Goal: Transaction & Acquisition: Purchase product/service

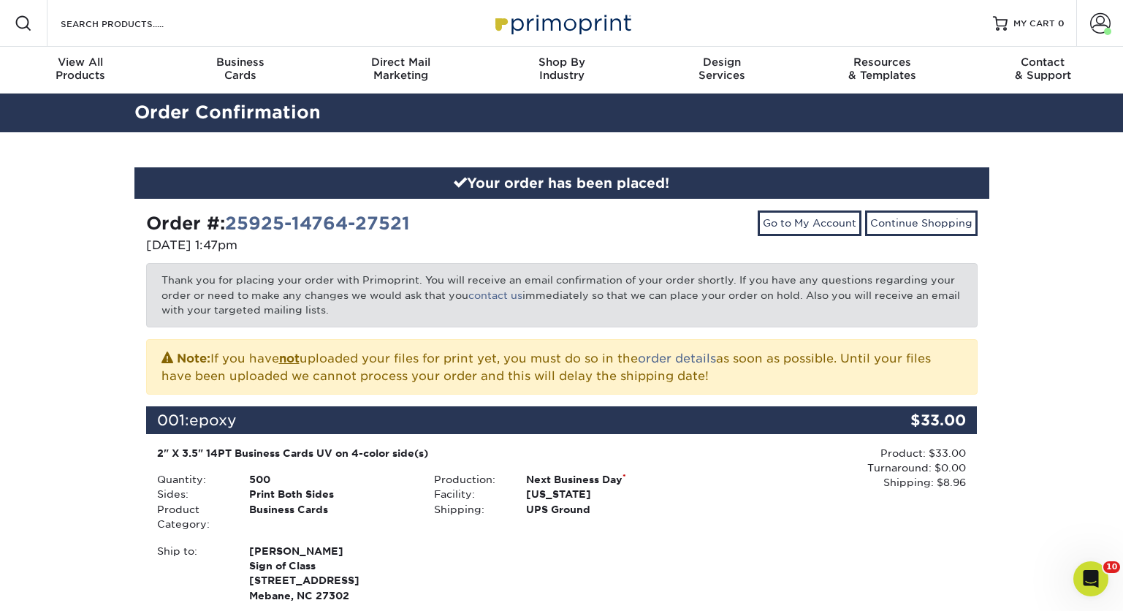
click at [67, 397] on div "Your order has been placed! Order #: 25925-14764-27521 09/25/2025 1:47pm Go to …" at bounding box center [561, 503] width 1123 height 743
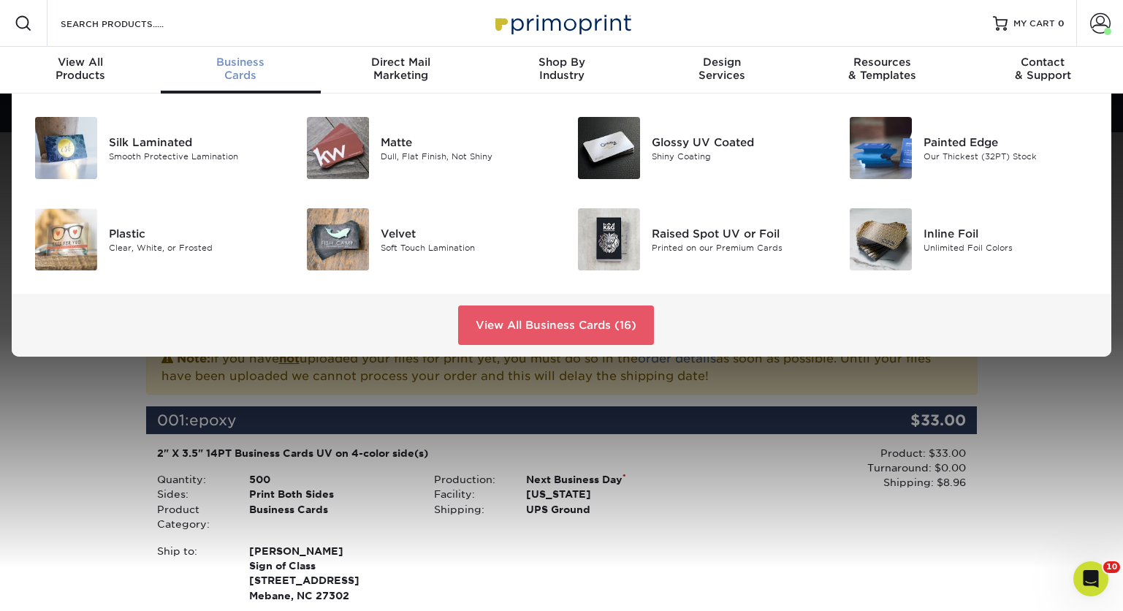
click at [241, 64] on span "Business" at bounding box center [241, 62] width 161 height 13
click at [675, 145] on div "Glossy UV Coated" at bounding box center [737, 142] width 170 height 16
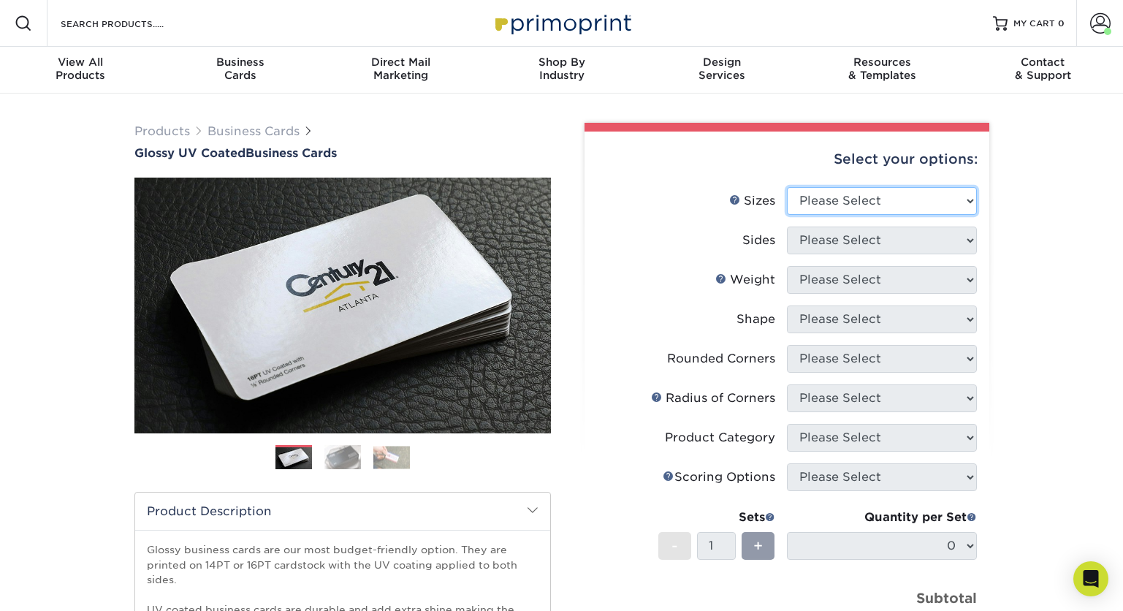
click at [968, 201] on select "Please Select 1.5" x 3.5" - Mini 1.75" x 3.5" - Mini 2" x 2" - Square 2" x 3" -…" at bounding box center [882, 201] width 190 height 28
select select "2.00x3.50"
click at [787, 187] on select "Please Select 1.5" x 3.5" - Mini 1.75" x 3.5" - Mini 2" x 2" - Square 2" x 3" -…" at bounding box center [882, 201] width 190 height 28
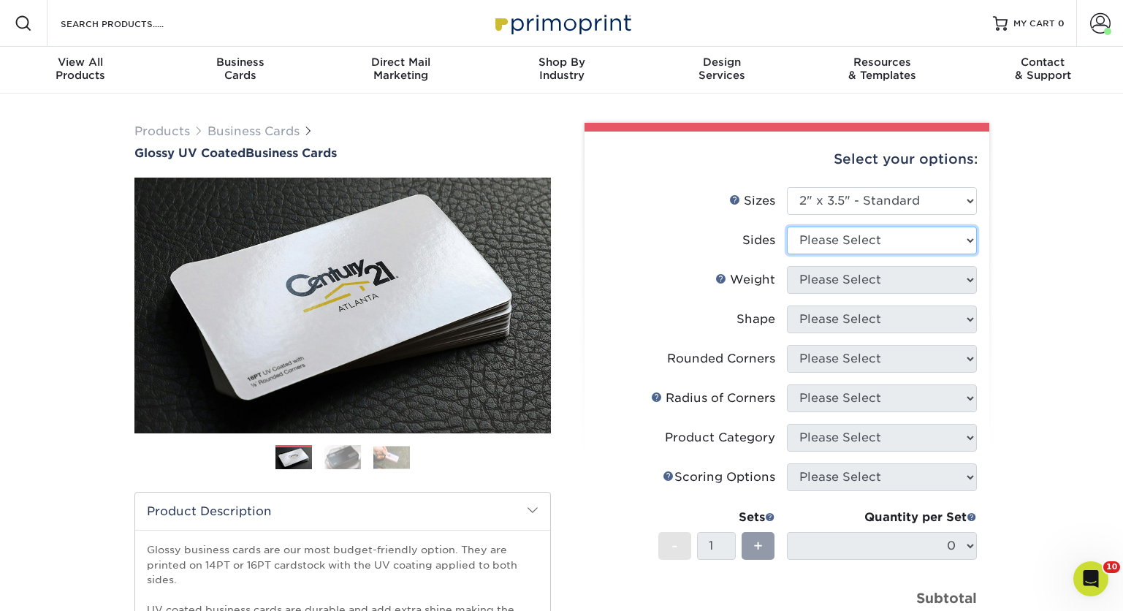
click at [972, 239] on select "Please Select Print Both Sides Print Front Only" at bounding box center [882, 240] width 190 height 28
select select "32d3c223-f82c-492b-b915-ba065a00862f"
click at [787, 226] on select "Please Select Print Both Sides Print Front Only" at bounding box center [882, 240] width 190 height 28
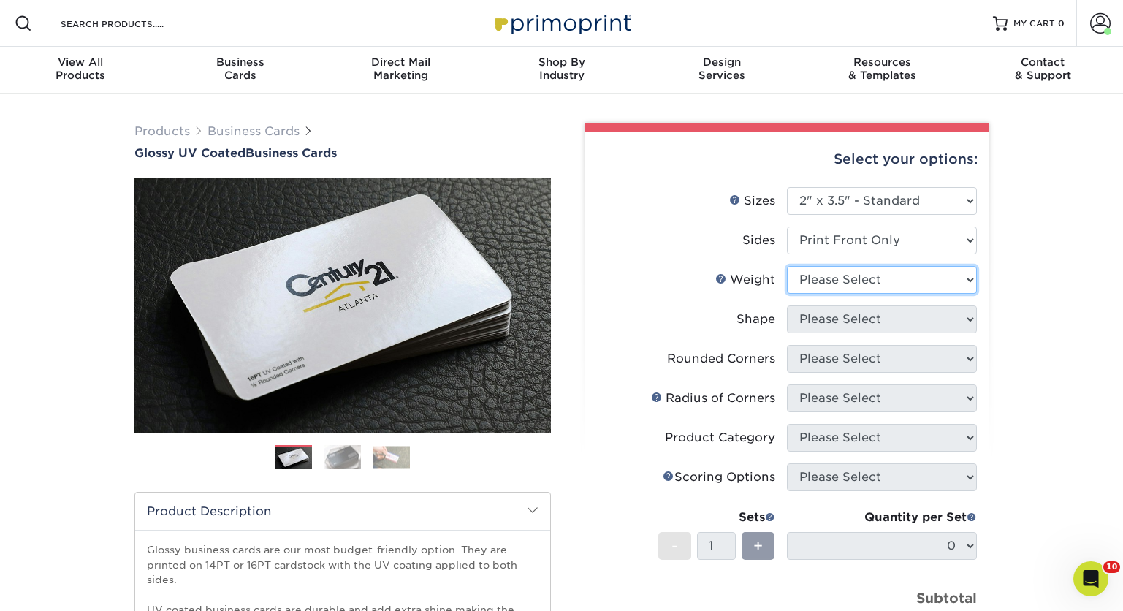
click at [915, 283] on select "Please Select 16PT 14PT" at bounding box center [882, 280] width 190 height 28
select select "14PT"
click at [787, 266] on select "Please Select 16PT 14PT" at bounding box center [882, 280] width 190 height 28
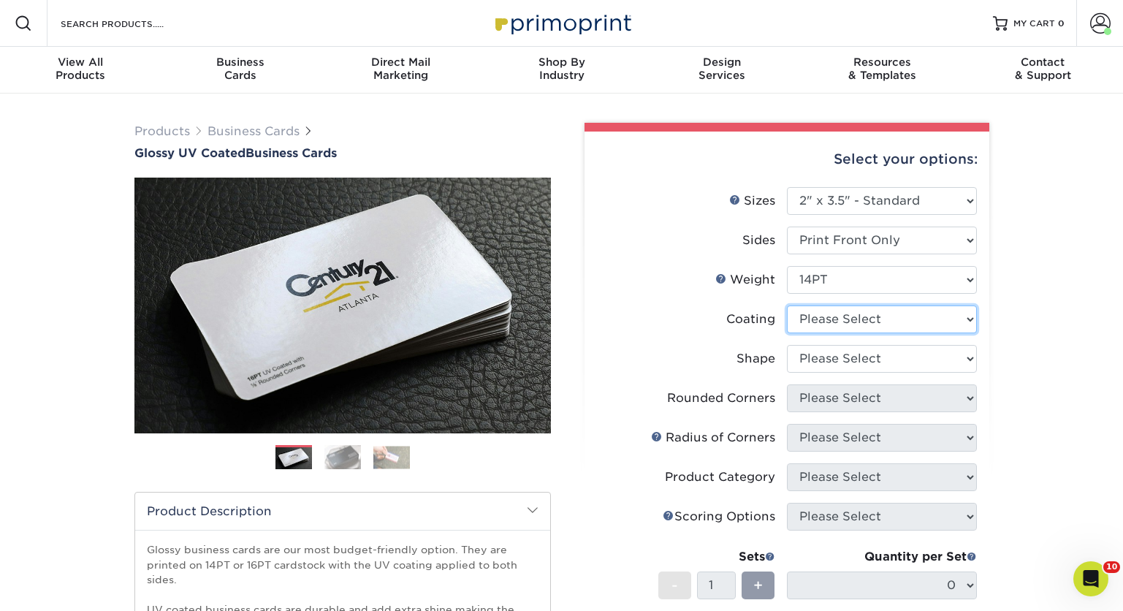
click at [907, 318] on select at bounding box center [882, 319] width 190 height 28
select select "1e8116af-acfc-44b1-83dc-8181aa338834"
click at [787, 305] on select at bounding box center [882, 319] width 190 height 28
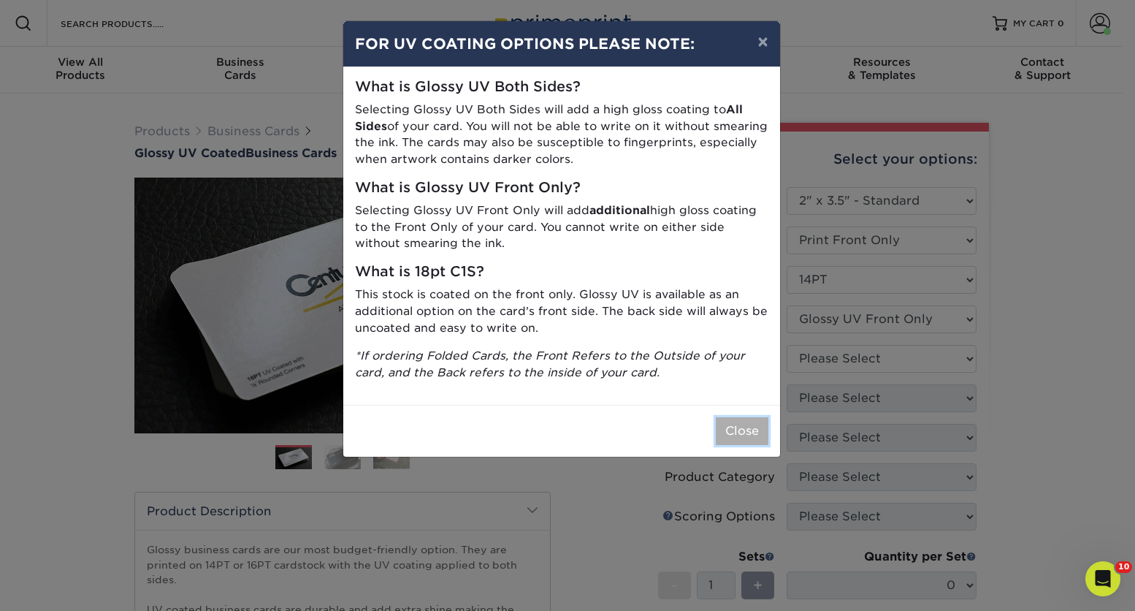
click at [731, 430] on button "Close" at bounding box center [742, 431] width 53 height 28
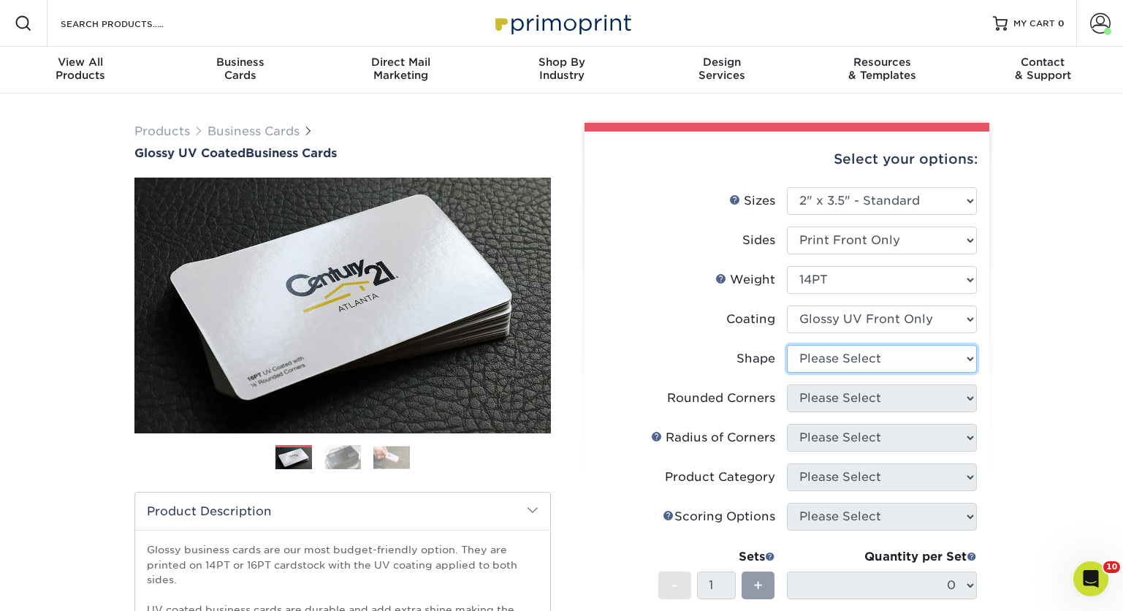
click at [963, 359] on select "Please Select Standard" at bounding box center [882, 359] width 190 height 28
select select "standard"
click at [787, 345] on select "Please Select Standard" at bounding box center [882, 359] width 190 height 28
click at [973, 397] on select "Please Select Yes - Round 2 Corners Yes - Round 4 Corners No" at bounding box center [882, 398] width 190 height 28
select select "0"
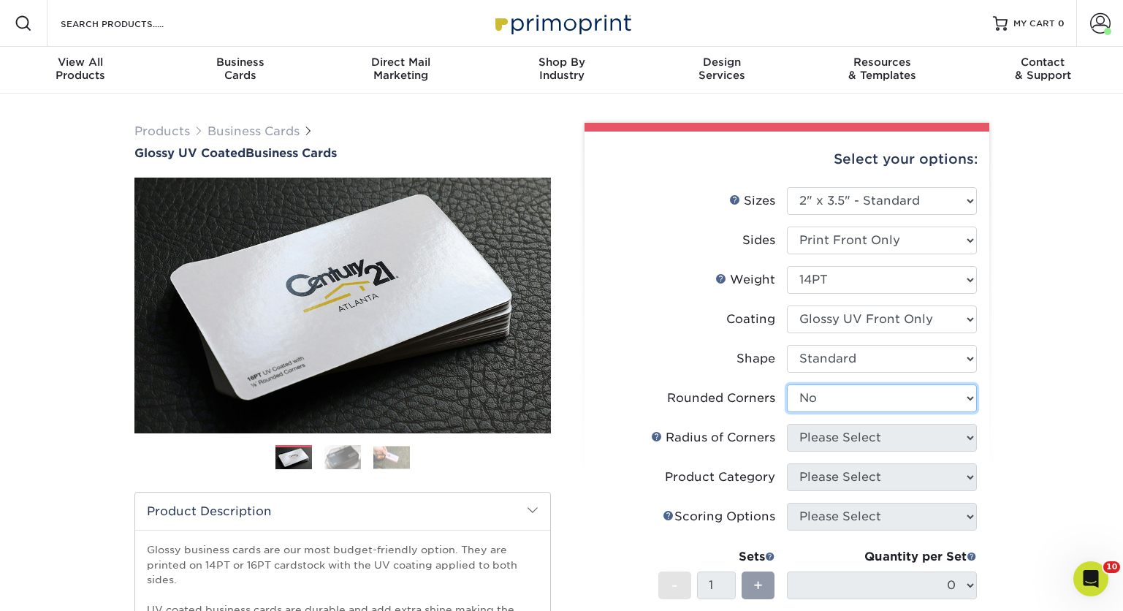
click at [787, 384] on select "Please Select Yes - Round 2 Corners Yes - Round 4 Corners No" at bounding box center [882, 398] width 190 height 28
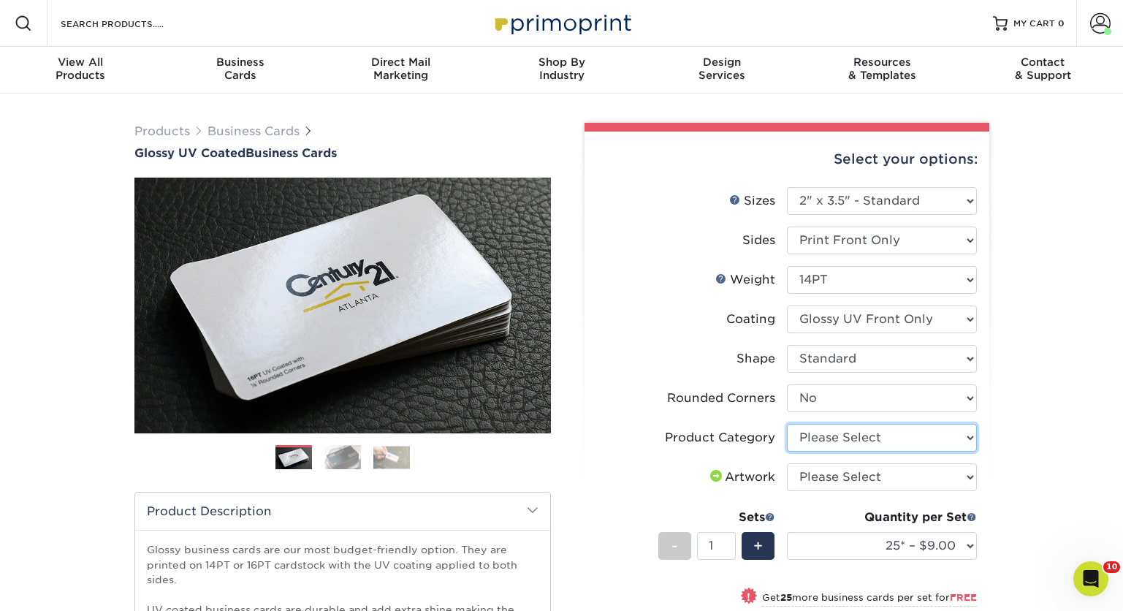
click at [970, 435] on select "Please Select Business Cards" at bounding box center [882, 438] width 190 height 28
select select "3b5148f1-0588-4f88-a218-97bcfdce65c1"
click at [787, 424] on select "Please Select Business Cards" at bounding box center [882, 438] width 190 height 28
click at [967, 474] on select "Please Select I will upload files I need a design - $100" at bounding box center [882, 477] width 190 height 28
select select "upload"
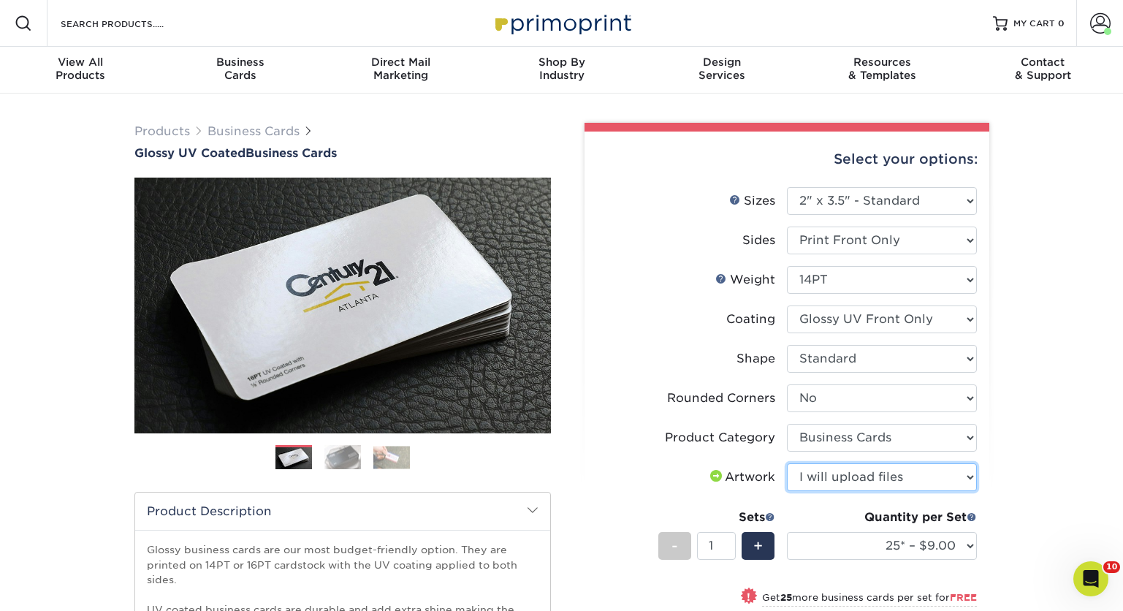
click at [787, 463] on select "Please Select I will upload files I need a design - $100" at bounding box center [882, 477] width 190 height 28
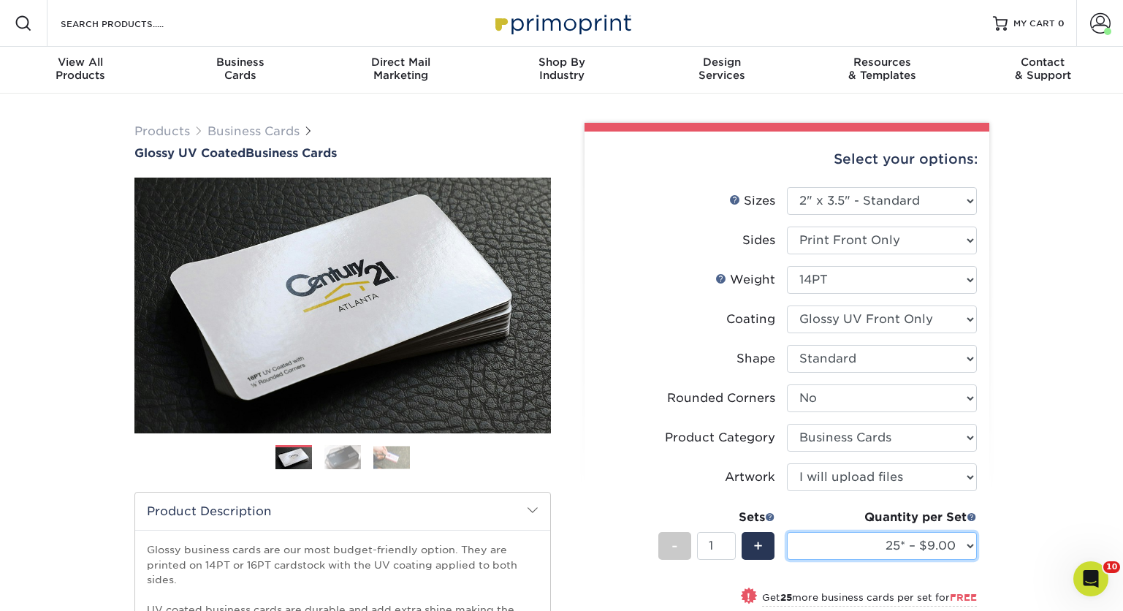
click at [970, 545] on select "25* – $9.00 50* – $9.00 100* – $9.00 250* – $17.00 500 – $33.00 1000 – $42.00 2…" at bounding box center [882, 546] width 190 height 28
select select "1000 – $42.00"
click at [787, 532] on select "25* – $9.00 50* – $9.00 100* – $9.00 250* – $17.00 500 – $33.00 1000 – $42.00 2…" at bounding box center [882, 546] width 190 height 28
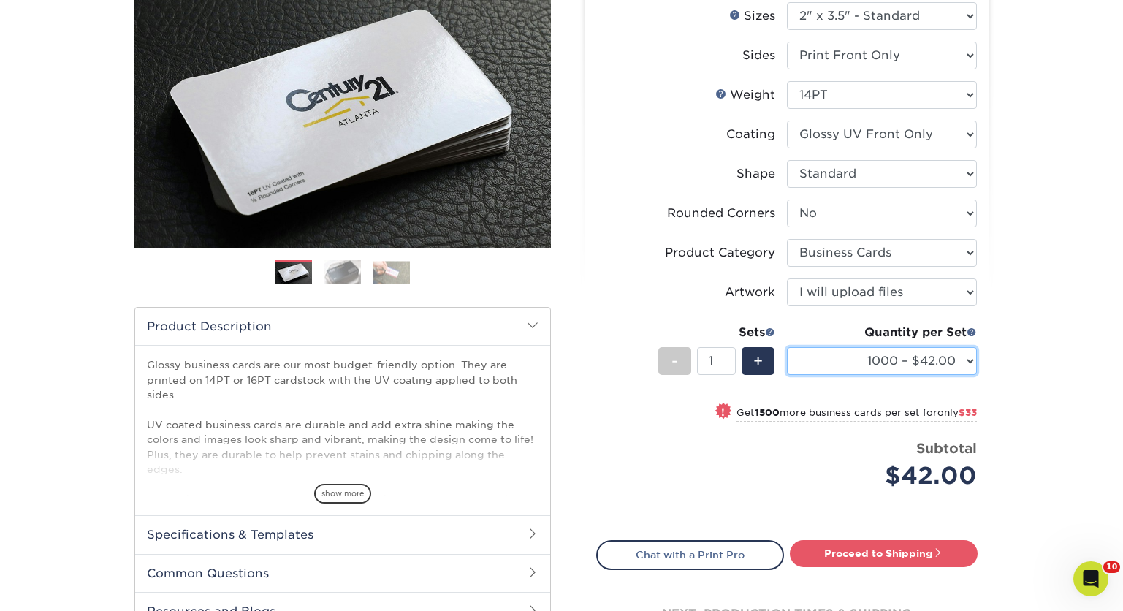
scroll to position [199, 0]
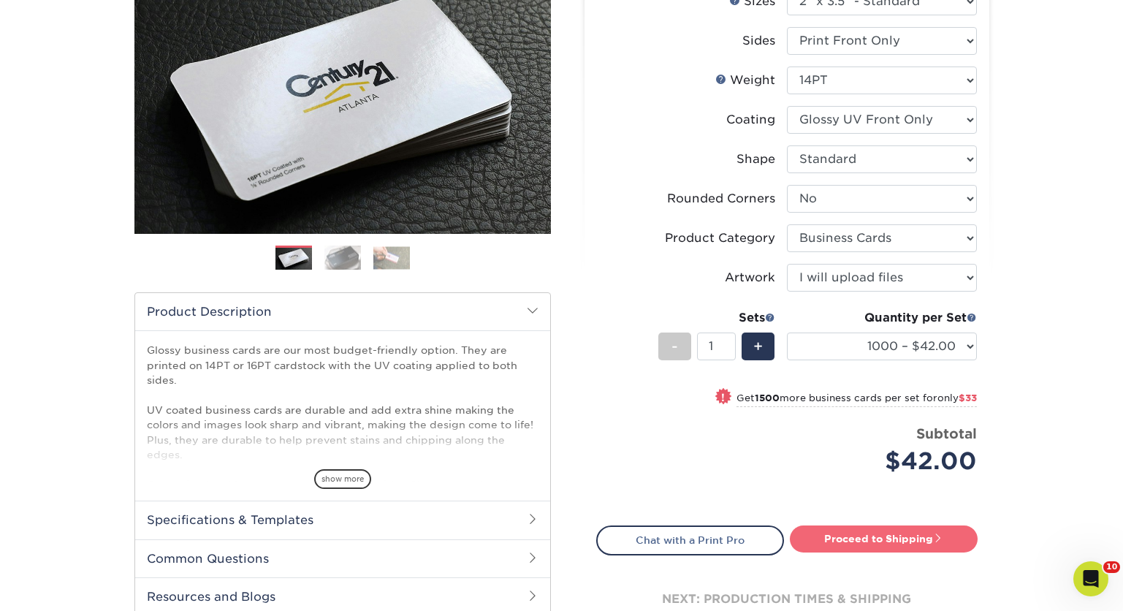
click at [863, 538] on link "Proceed to Shipping" at bounding box center [884, 538] width 188 height 26
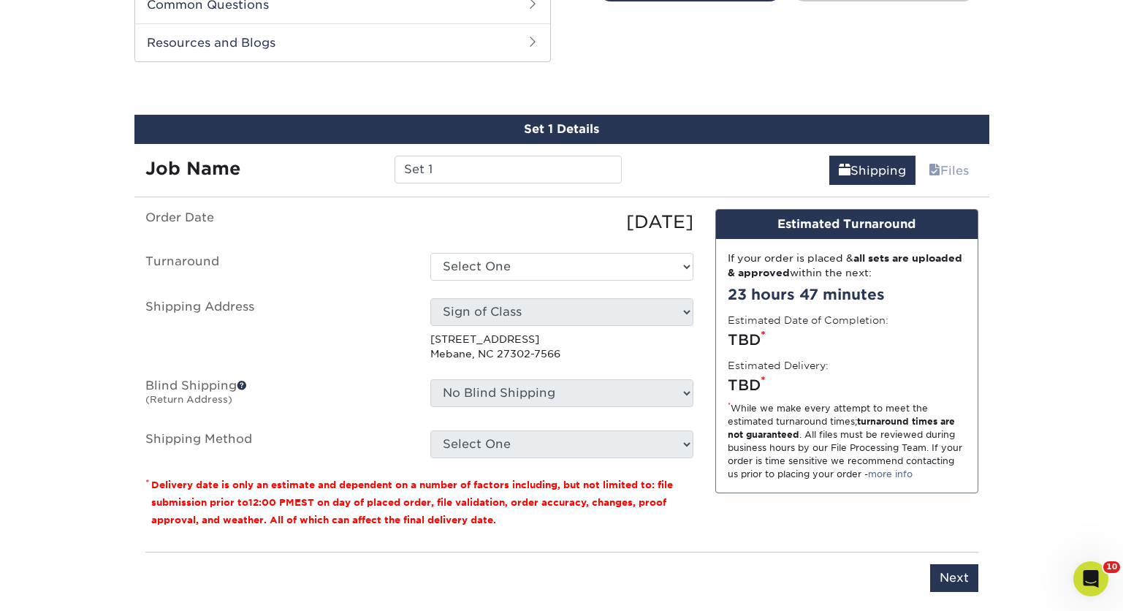
scroll to position [764, 0]
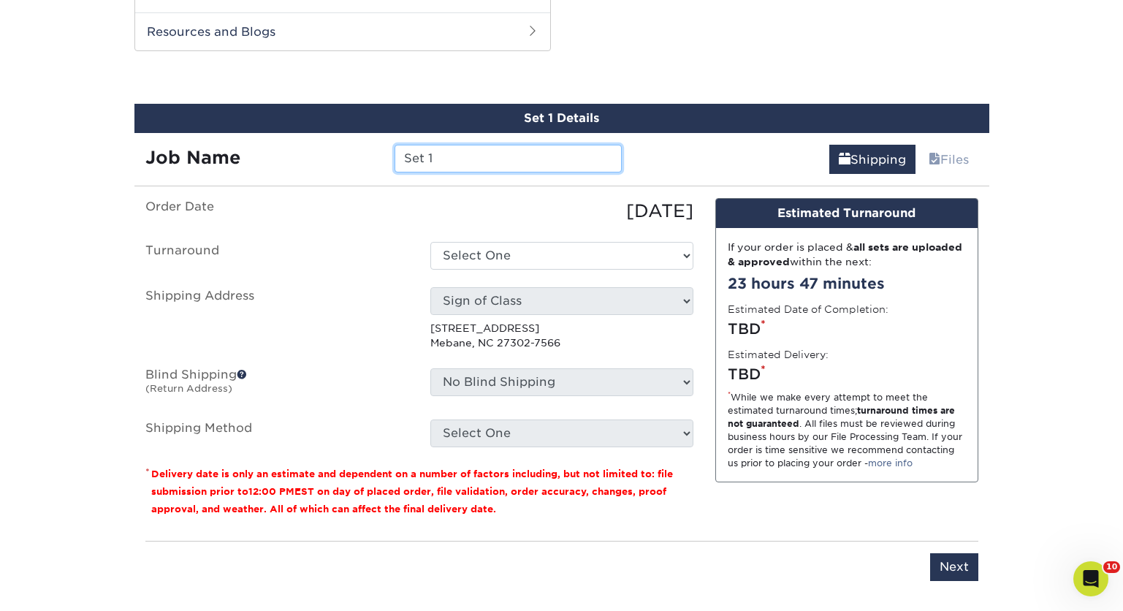
drag, startPoint x: 479, startPoint y: 156, endPoint x: 395, endPoint y: 155, distance: 84.8
click at [395, 155] on input "Set 1" at bounding box center [508, 159] width 227 height 28
type input "Landscaping Rodriguez"
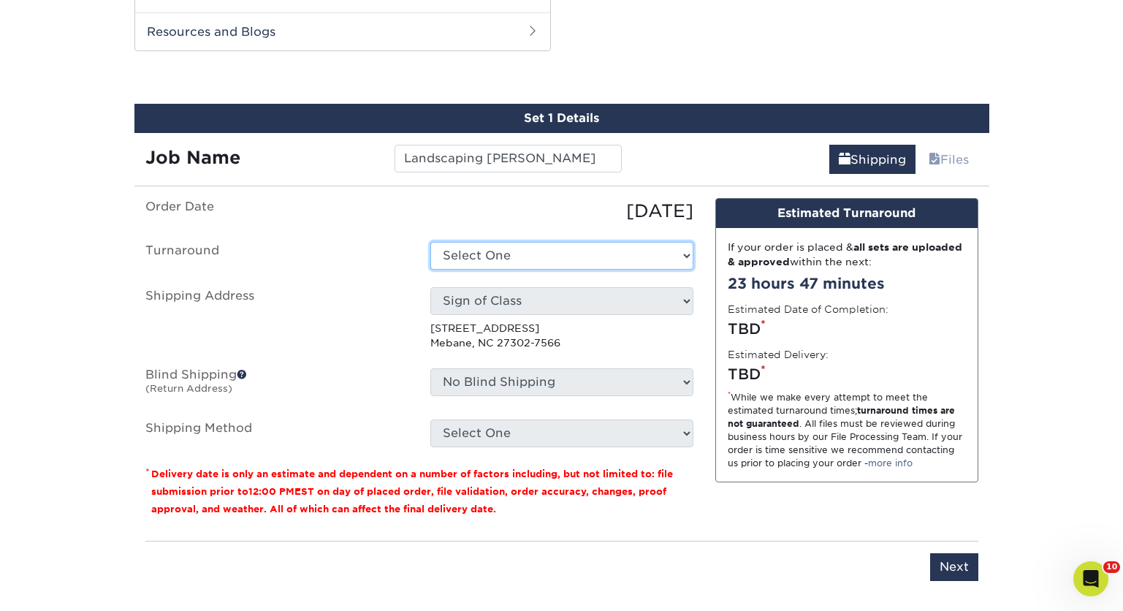
click at [685, 257] on select "Select One 2-4 Business Days 2 Day Next Business Day" at bounding box center [561, 256] width 263 height 28
select select "6c56f34a-6361-40c9-8c74-8985ad0c52dd"
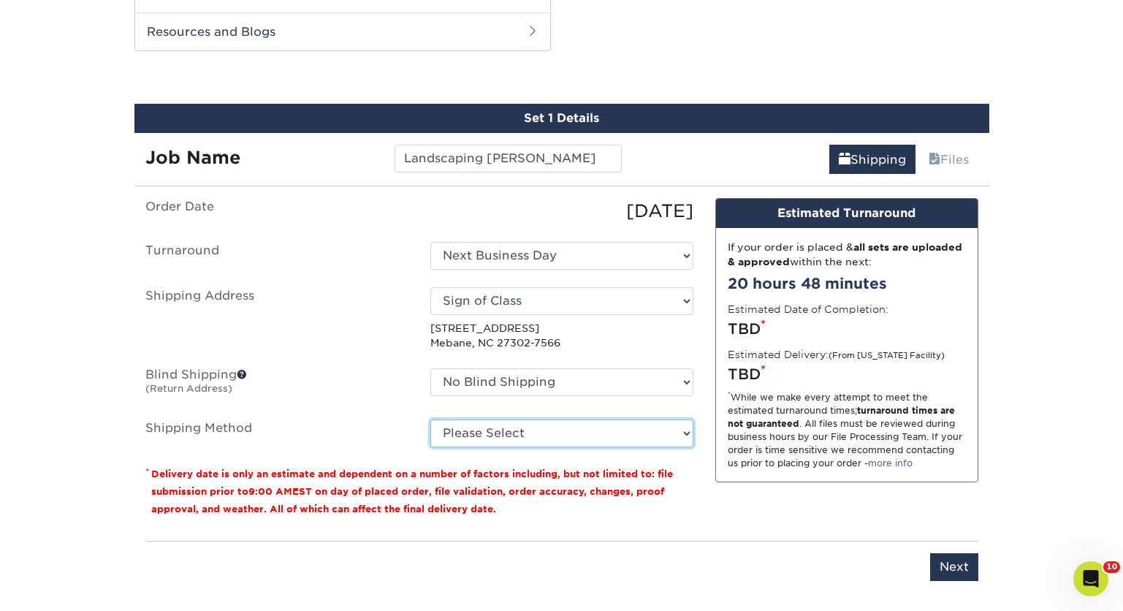
click at [688, 433] on select "Please Select Ground Shipping (+$8.96) 3 Day Shipping Service (+$20.27) 2 Day A…" at bounding box center [561, 433] width 263 height 28
select select "03"
click at [430, 419] on select "Please Select Ground Shipping (+$8.96) 3 Day Shipping Service (+$20.27) 2 Day A…" at bounding box center [561, 433] width 263 height 28
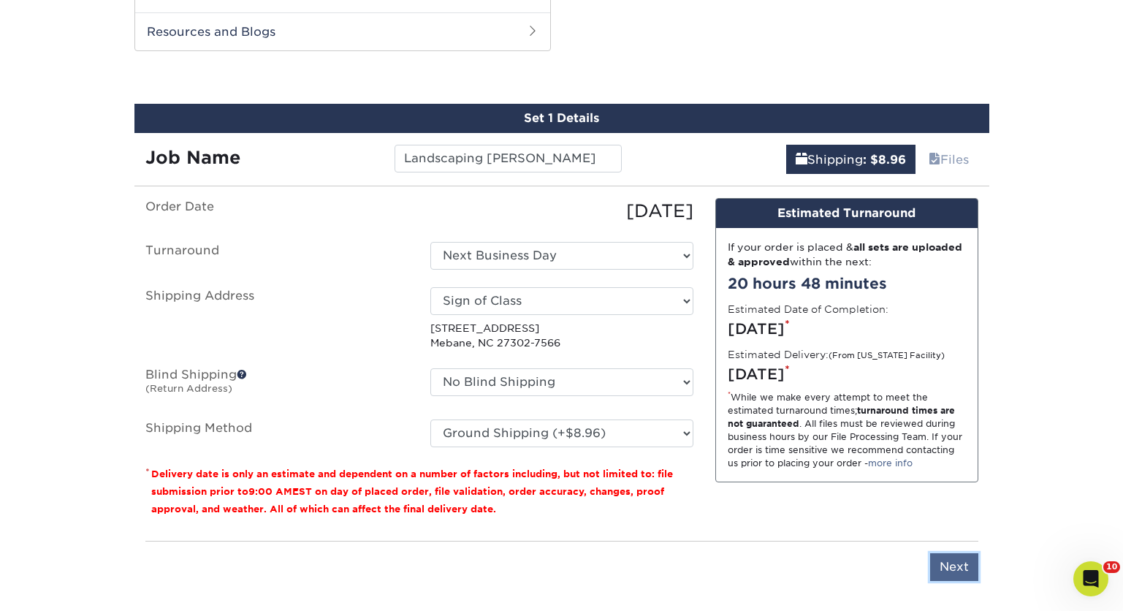
click at [953, 567] on input "Next" at bounding box center [954, 567] width 48 height 28
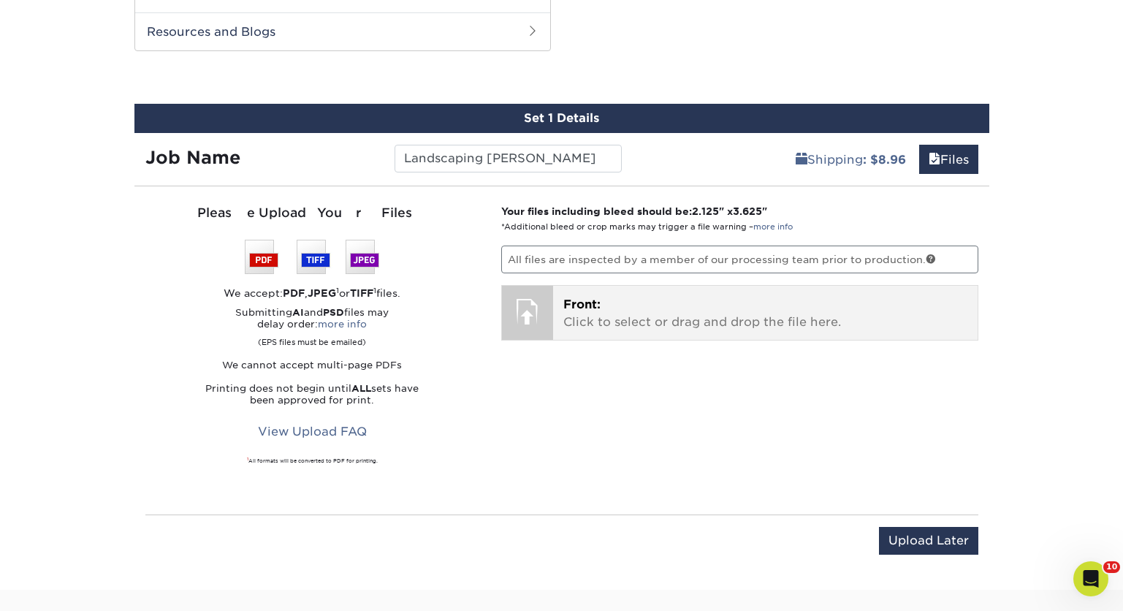
click at [717, 305] on p "Front: Click to select or drag and drop the file here." at bounding box center [765, 313] width 404 height 35
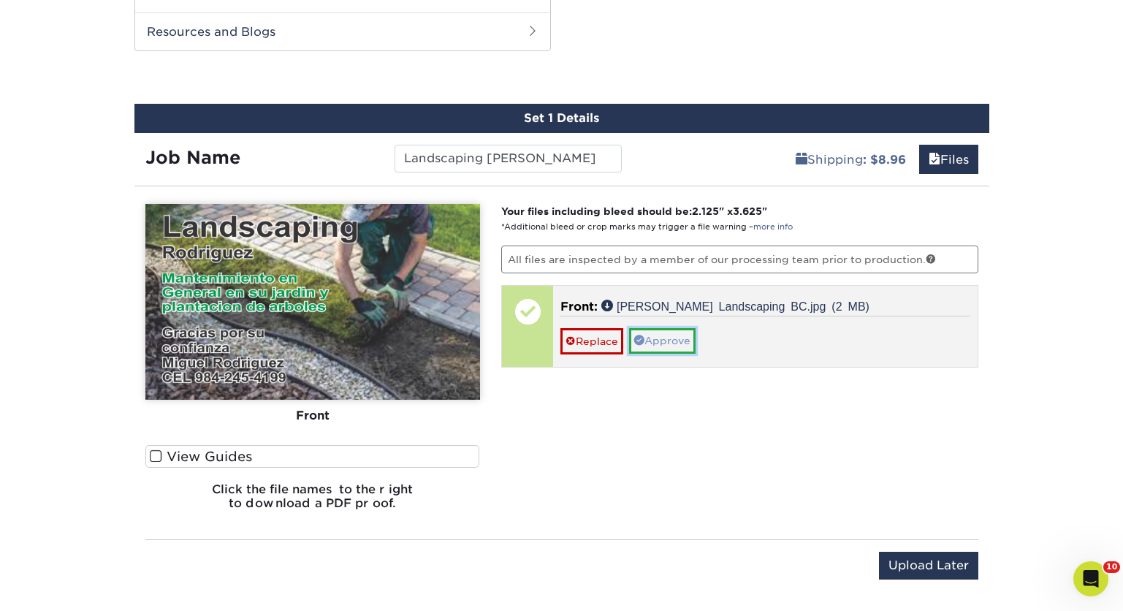
click at [667, 339] on link "Approve" at bounding box center [662, 340] width 66 height 25
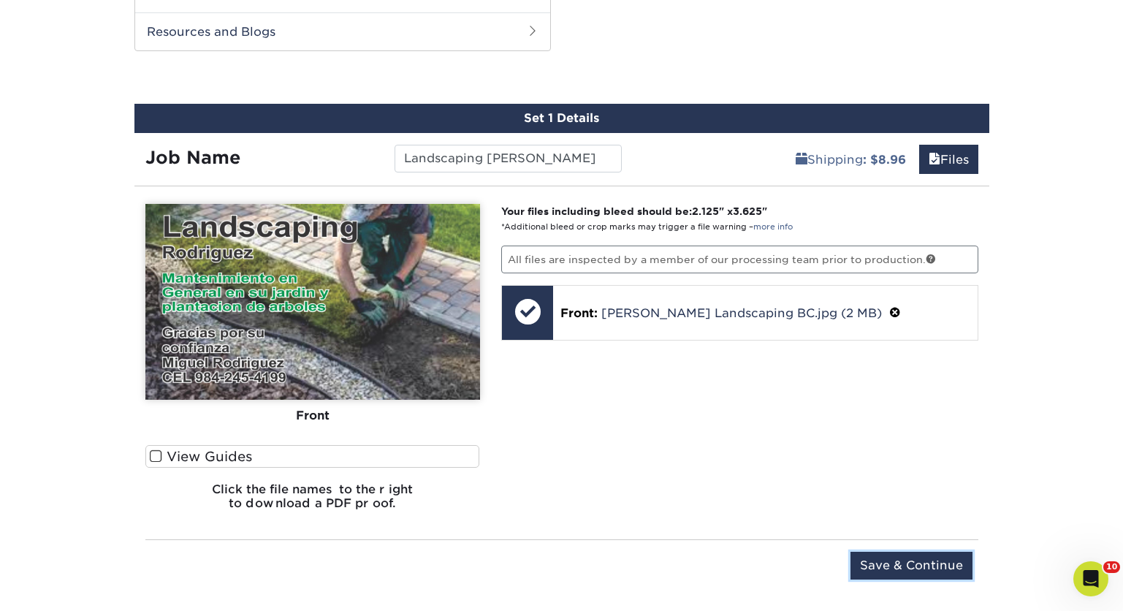
click at [901, 557] on input "Save & Continue" at bounding box center [911, 566] width 122 height 28
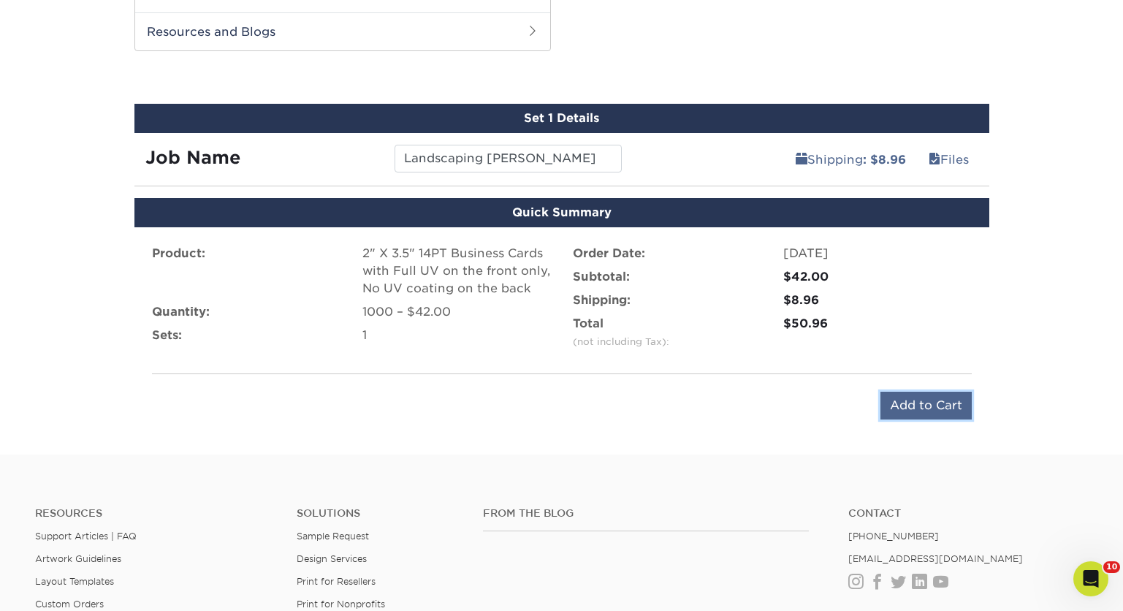
click at [921, 405] on input "Add to Cart" at bounding box center [925, 406] width 91 height 28
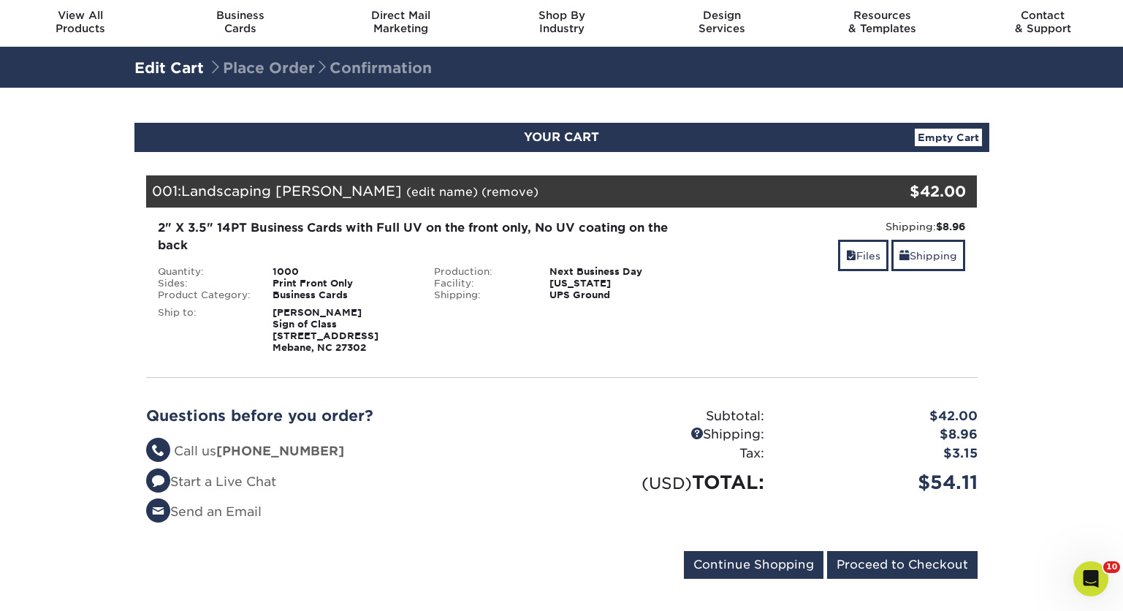
scroll to position [73, 0]
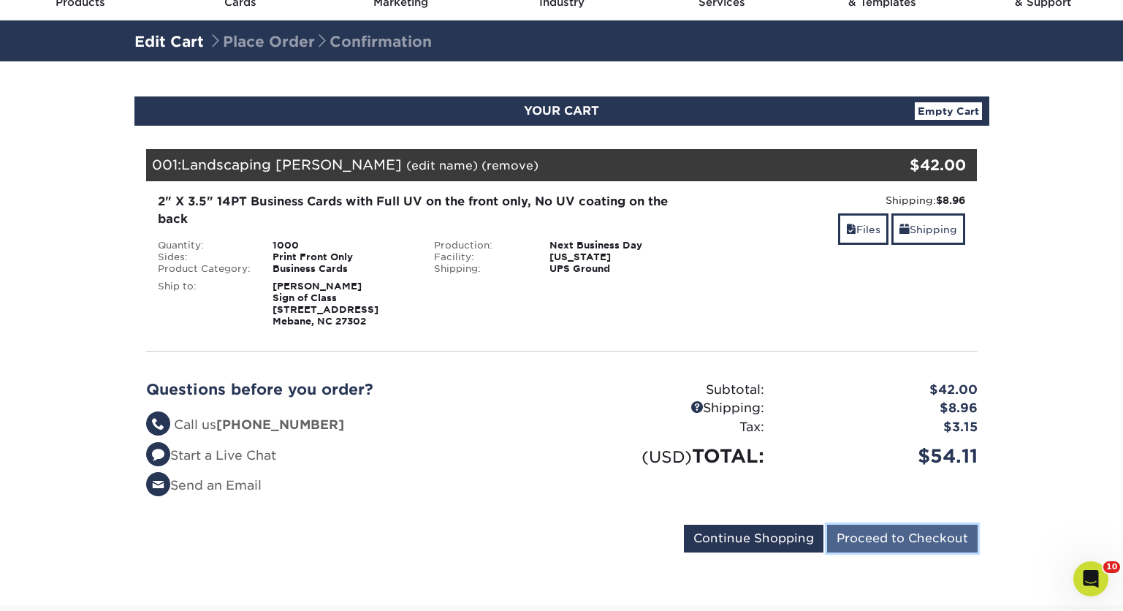
click at [876, 544] on input "Proceed to Checkout" at bounding box center [902, 539] width 151 height 28
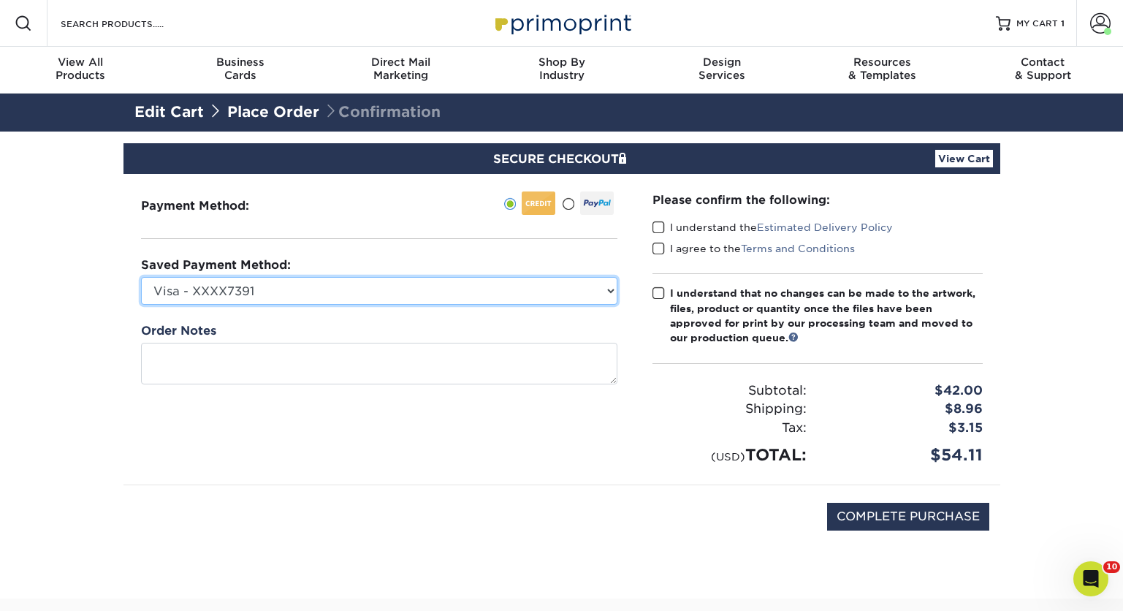
click at [609, 290] on select "Visa - XXXX7391 Visa - XXXX4679 Visa - XXXX3331 Visa - XXXX6087 New Credit Card" at bounding box center [379, 291] width 476 height 28
select select "71823"
click at [141, 277] on select "Visa - XXXX7391 Visa - XXXX4679 Visa - XXXX3331 Visa - XXXX6087 New Credit Card" at bounding box center [379, 291] width 476 height 28
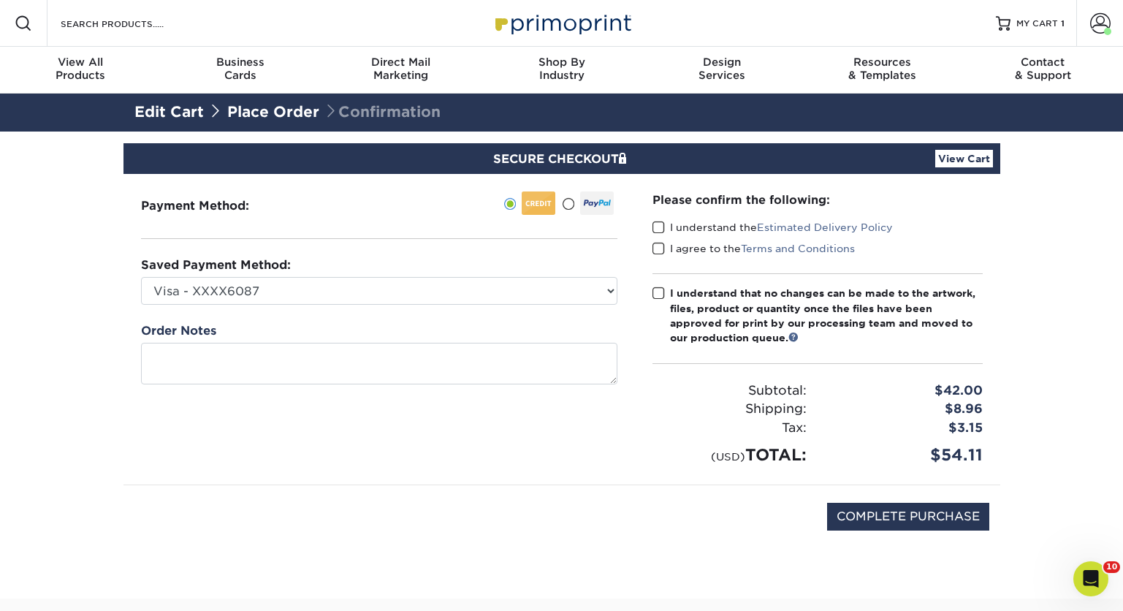
click at [658, 225] on span at bounding box center [658, 228] width 12 height 14
click at [0, 0] on input "I understand the Estimated Delivery Policy" at bounding box center [0, 0] width 0 height 0
click at [655, 249] on span at bounding box center [658, 249] width 12 height 14
click at [0, 0] on input "I agree to the Terms and Conditions" at bounding box center [0, 0] width 0 height 0
click at [658, 292] on span at bounding box center [658, 293] width 12 height 14
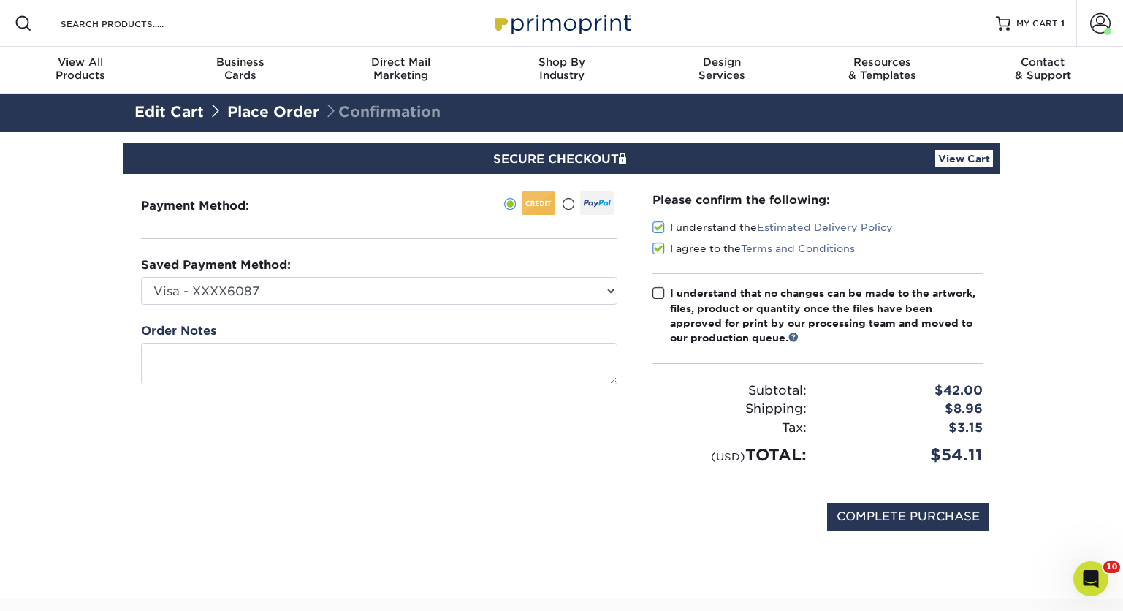
click at [0, 0] on input "I understand that no changes can be made to the artwork, files, product or quan…" at bounding box center [0, 0] width 0 height 0
click at [882, 514] on input "COMPLETE PURCHASE" at bounding box center [908, 517] width 162 height 28
type input "PROCESSING, PLEASE WAIT..."
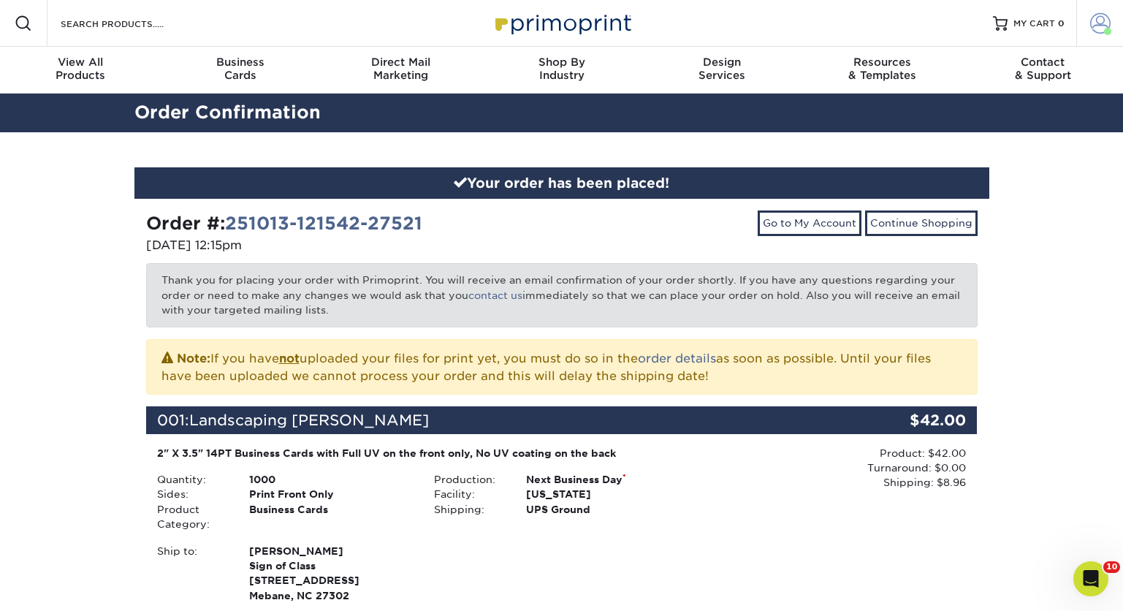
click at [1099, 22] on span at bounding box center [1100, 23] width 20 height 20
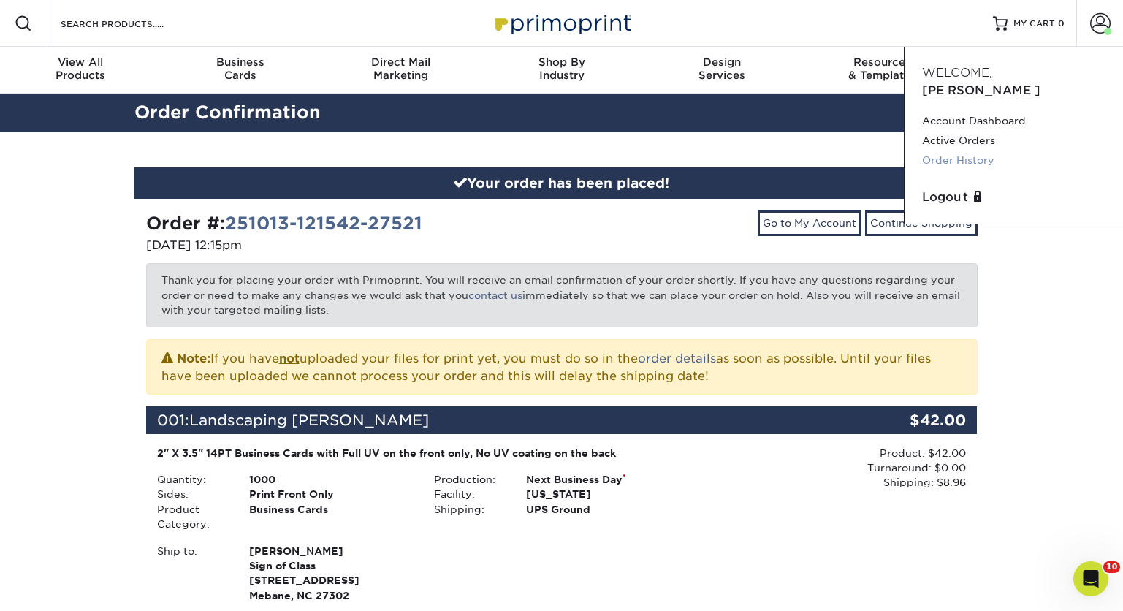
click at [980, 151] on link "Order History" at bounding box center [1013, 161] width 183 height 20
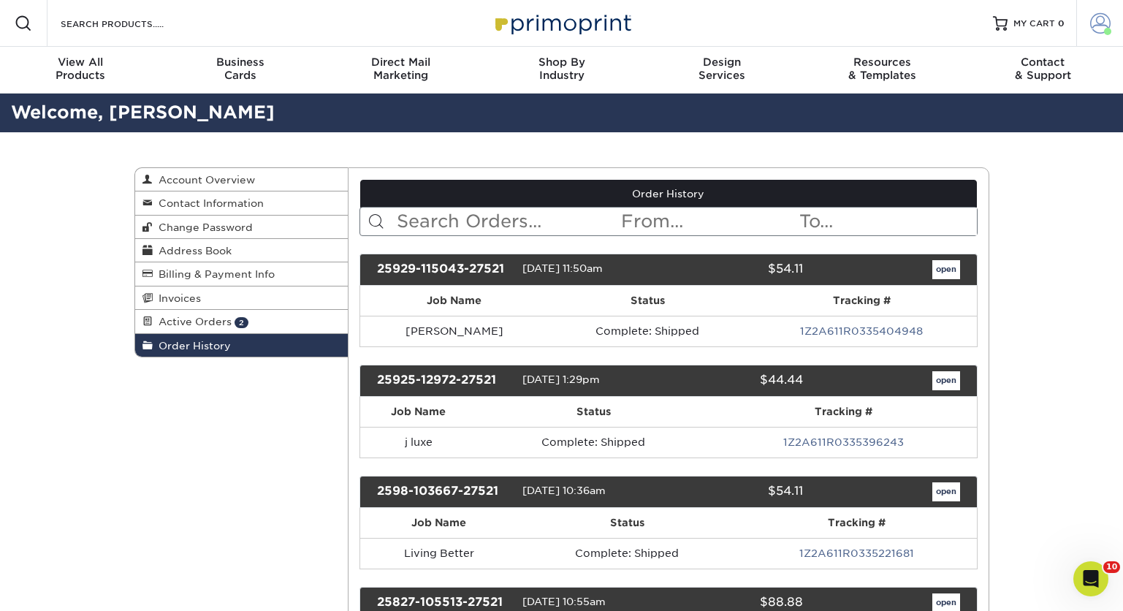
click at [1097, 22] on span at bounding box center [1100, 23] width 20 height 20
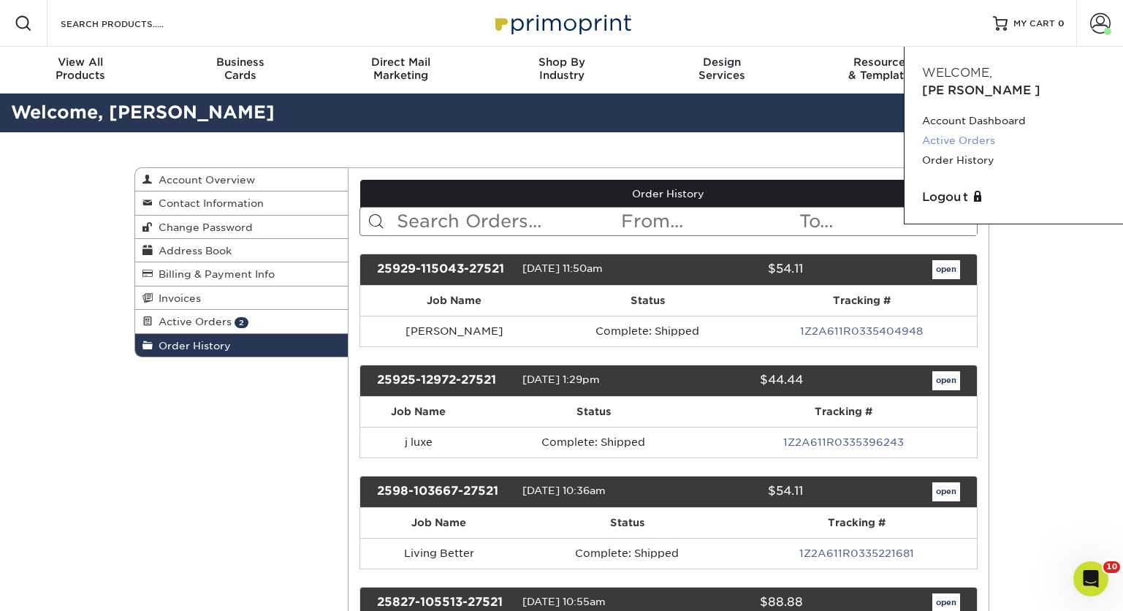
click at [976, 131] on link "Active Orders" at bounding box center [1013, 141] width 183 height 20
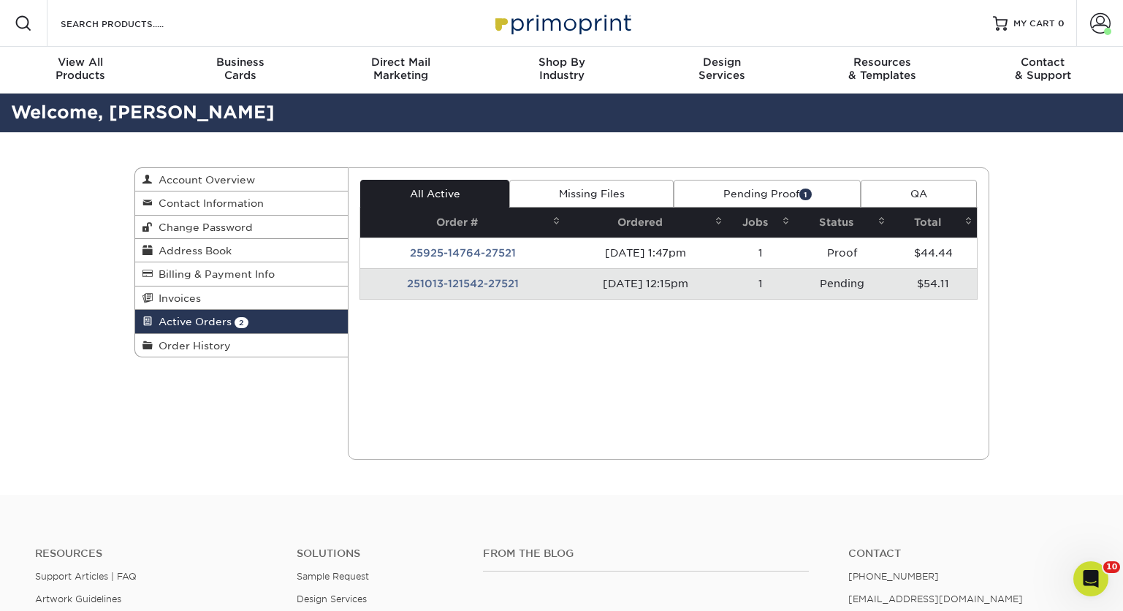
click at [457, 283] on td "251013-121542-27521" at bounding box center [462, 283] width 205 height 31
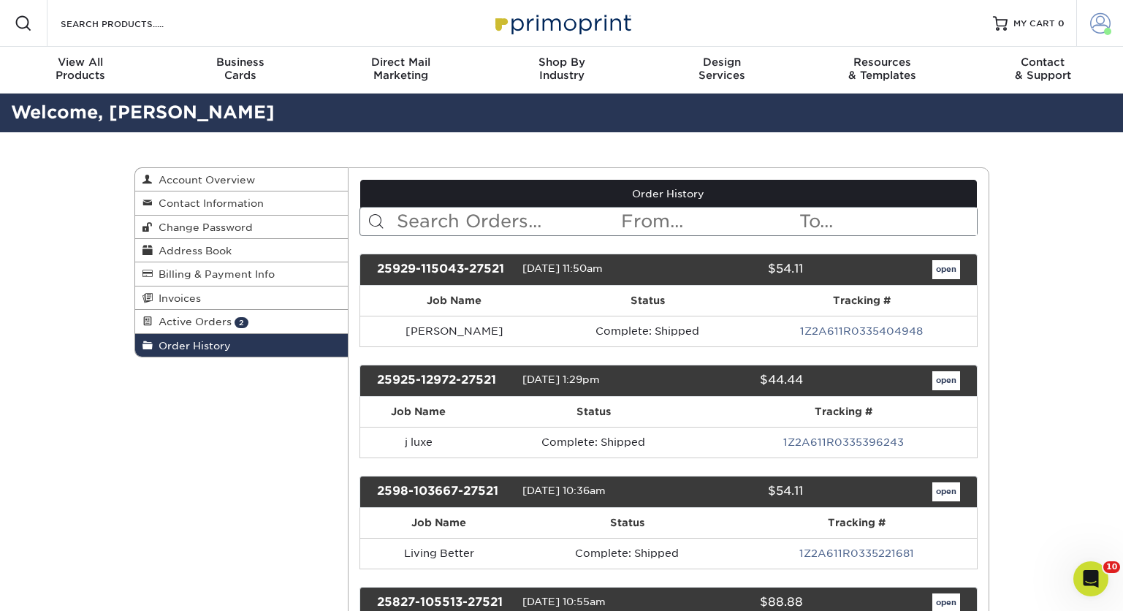
click at [1102, 23] on span at bounding box center [1100, 23] width 20 height 20
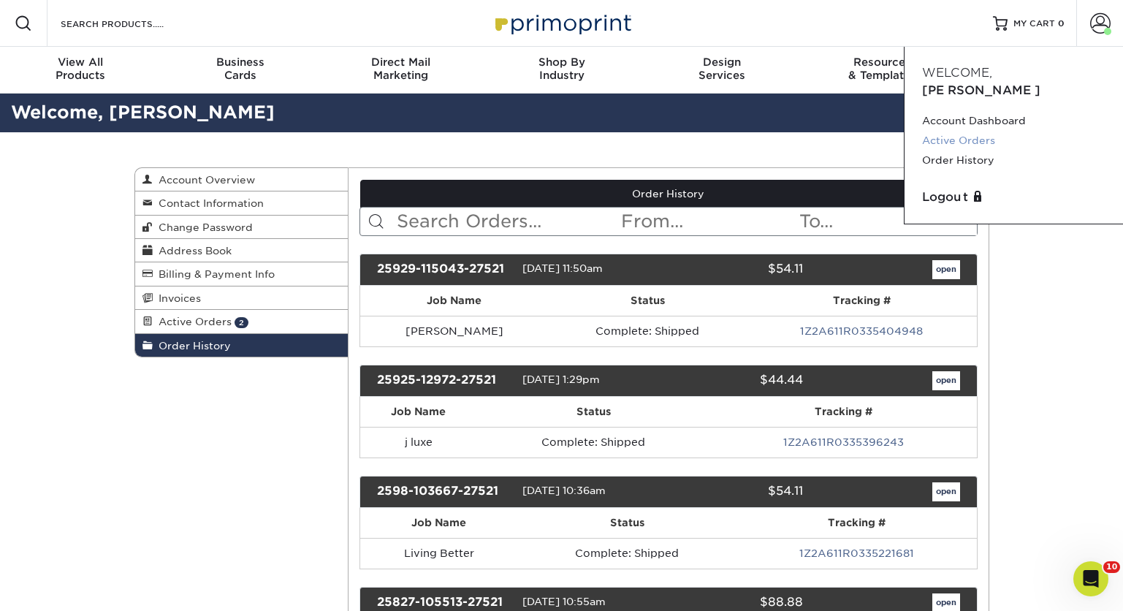
click at [959, 131] on link "Active Orders" at bounding box center [1013, 141] width 183 height 20
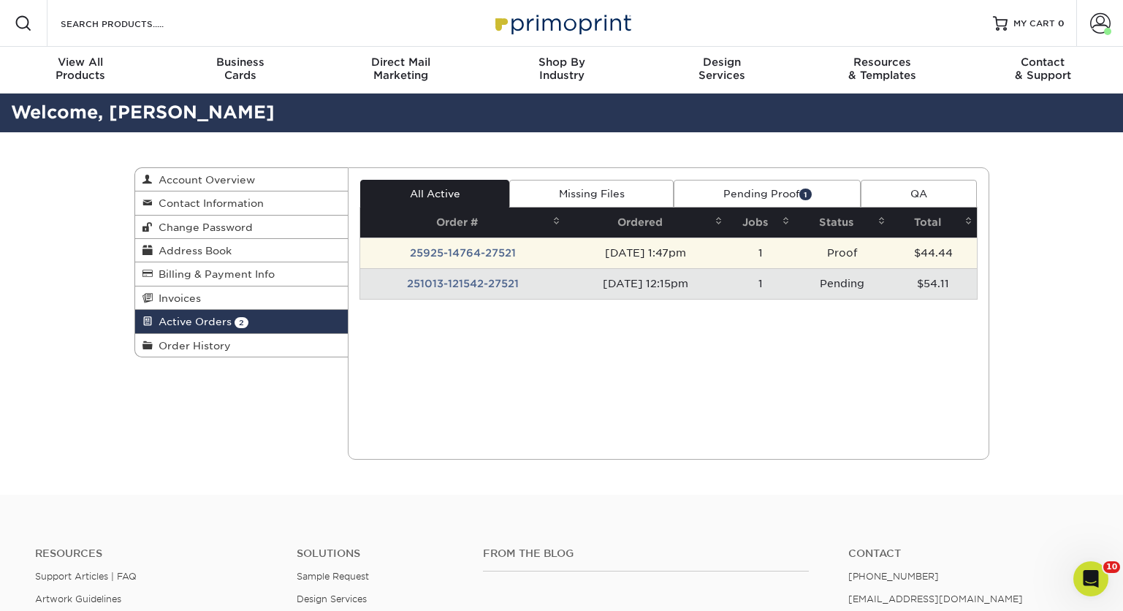
click at [452, 249] on td "25925-14764-27521" at bounding box center [462, 252] width 205 height 31
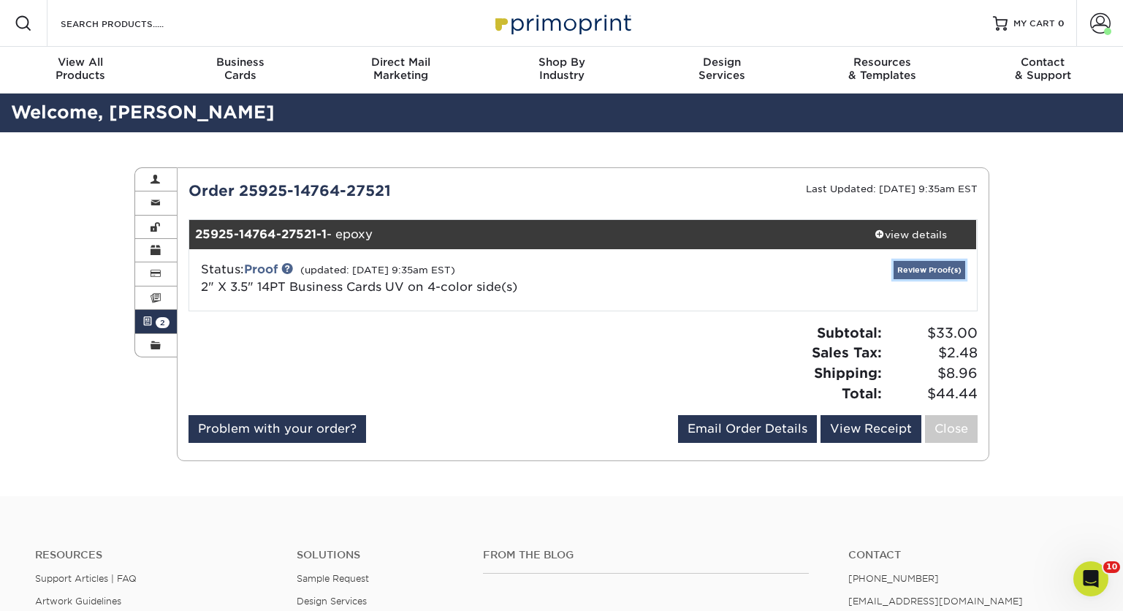
click at [927, 270] on link "Review Proof(s)" at bounding box center [930, 270] width 72 height 18
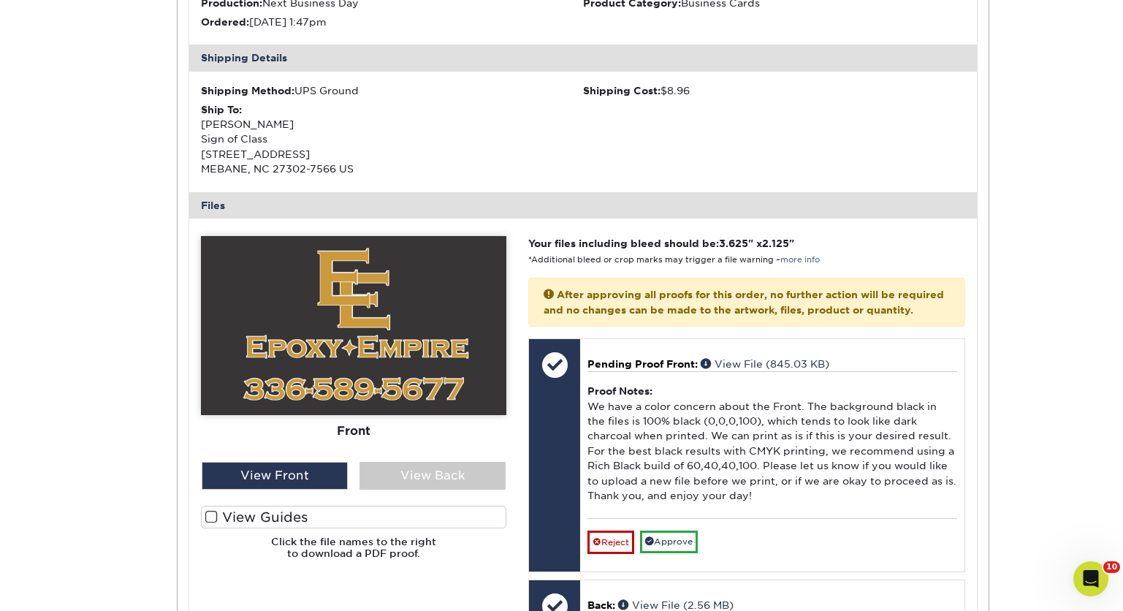
scroll to position [405, 0]
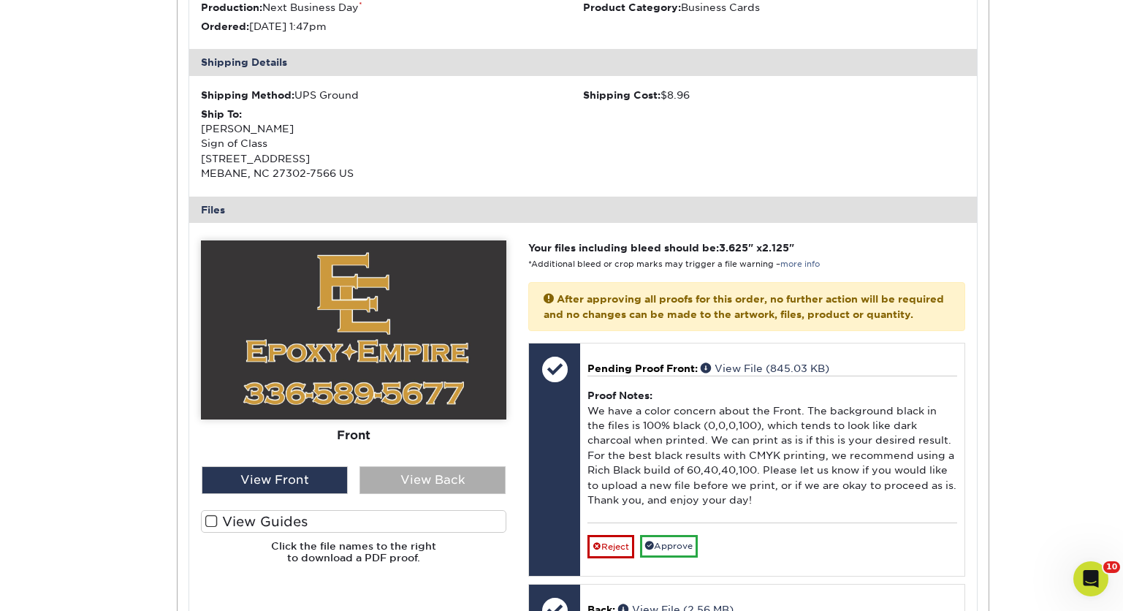
click at [416, 473] on div "View Back" at bounding box center [432, 480] width 146 height 28
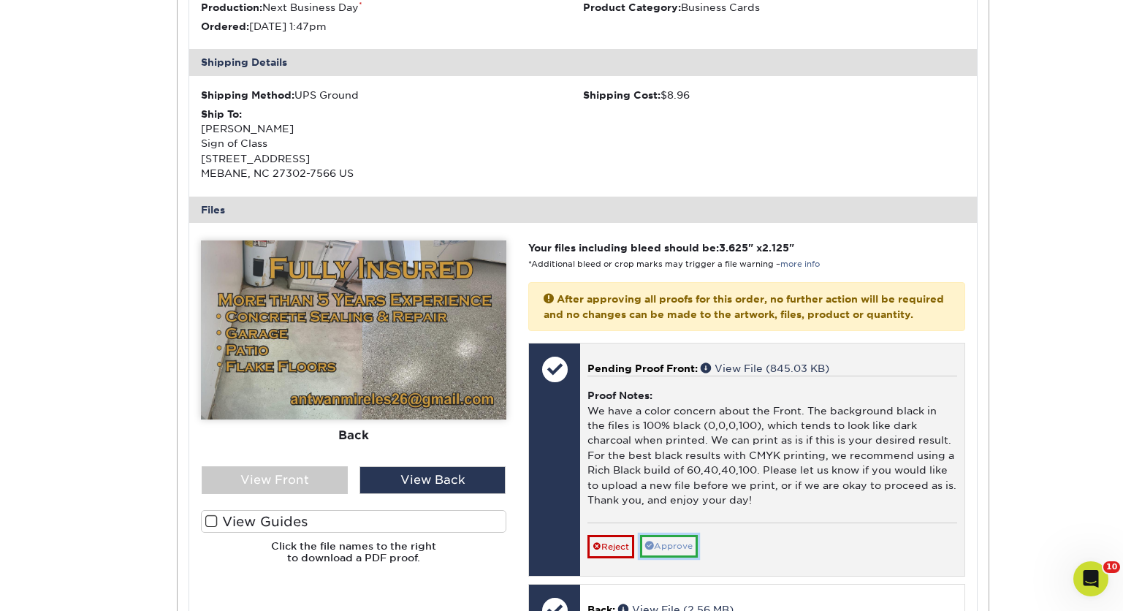
click at [675, 557] on link "Approve" at bounding box center [669, 546] width 58 height 23
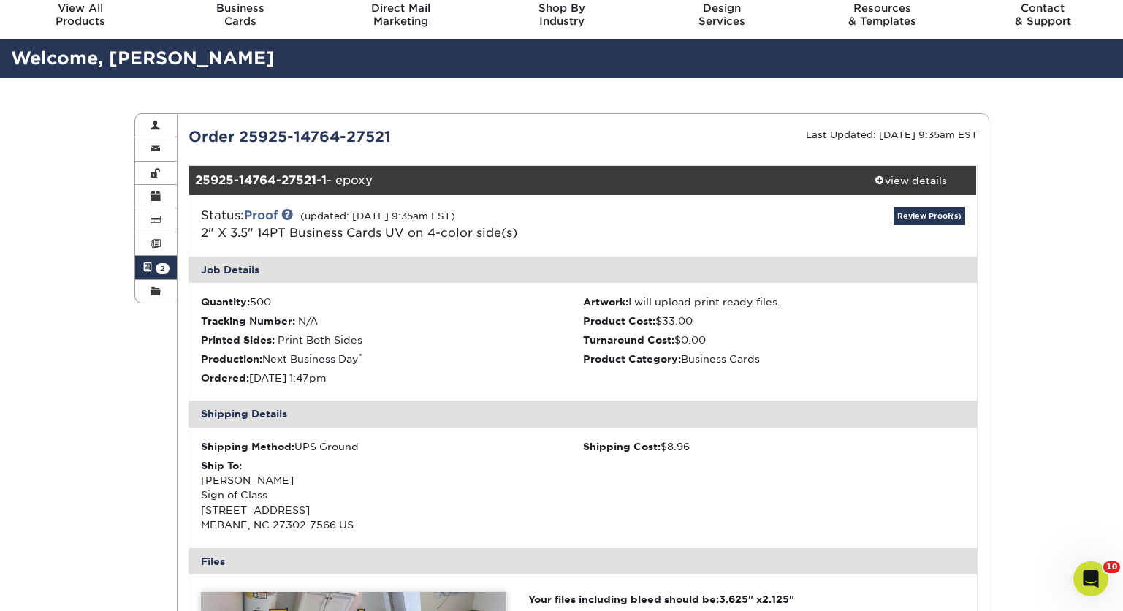
scroll to position [0, 0]
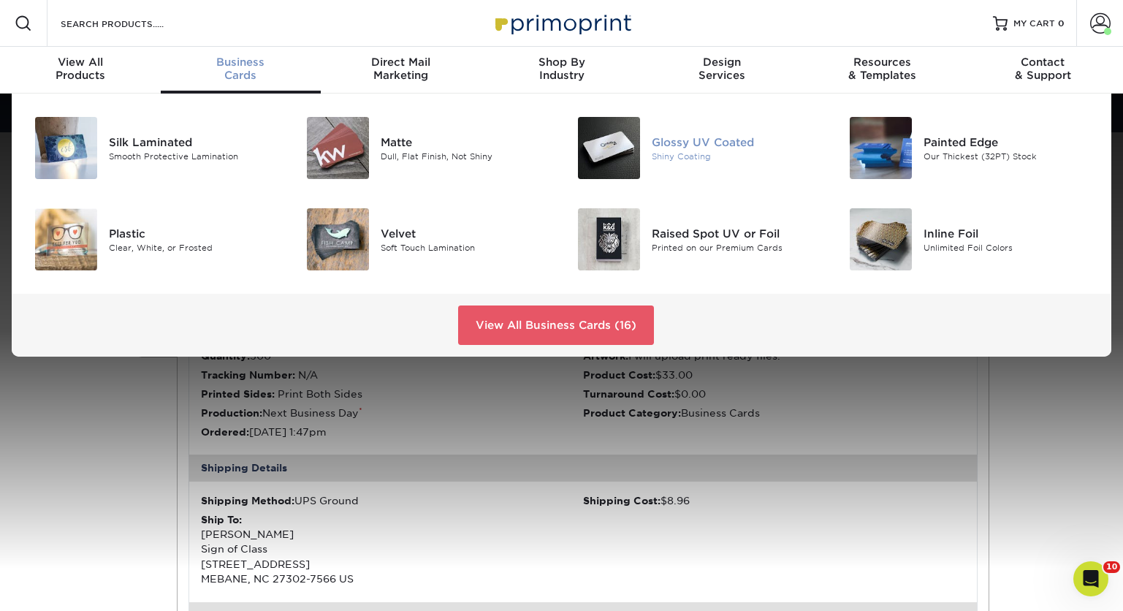
click at [684, 139] on div "Glossy UV Coated" at bounding box center [737, 142] width 170 height 16
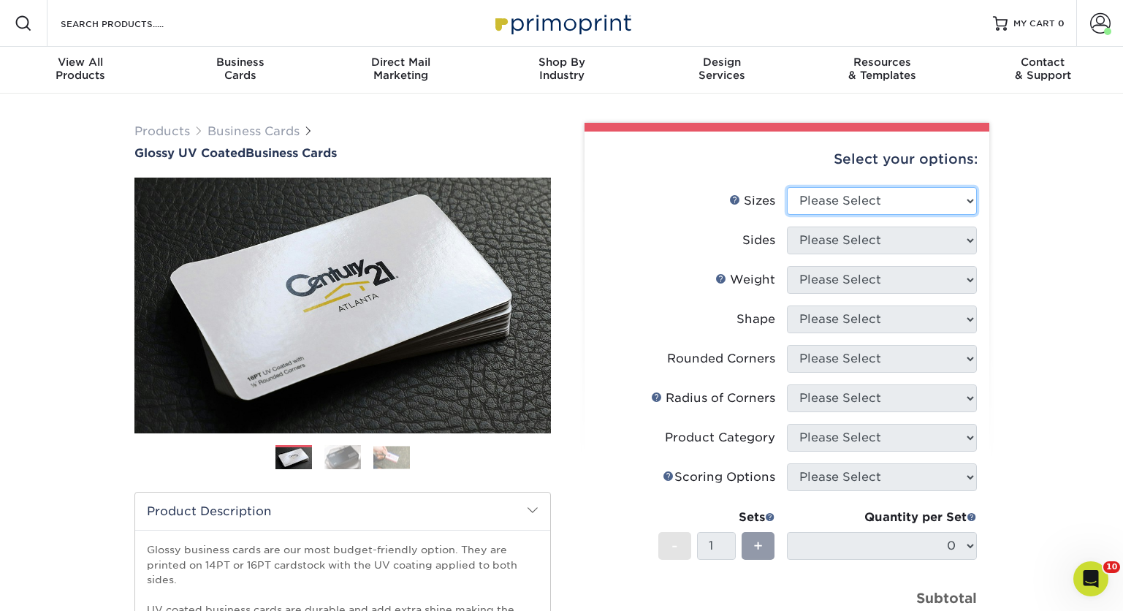
click at [969, 199] on select "Please Select 1.5" x 3.5" - Mini 1.75" x 3.5" - Mini 2" x 2" - Square 2" x 3" -…" at bounding box center [882, 201] width 190 height 28
select select "2.00x3.50"
click at [787, 187] on select "Please Select 1.5" x 3.5" - Mini 1.75" x 3.5" - Mini 2" x 2" - Square 2" x 3" -…" at bounding box center [882, 201] width 190 height 28
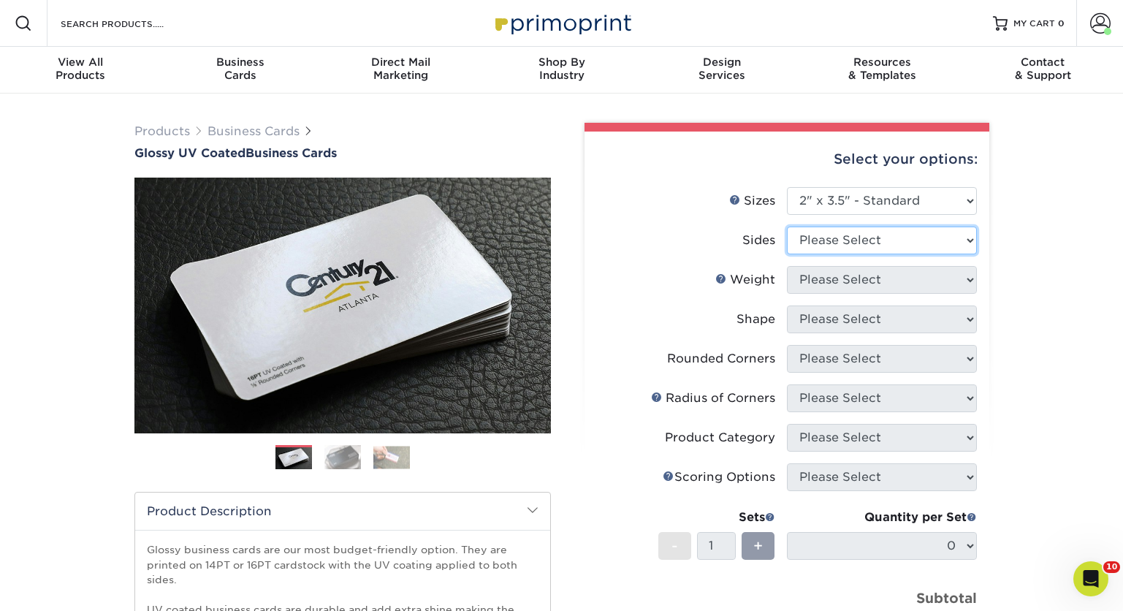
click at [970, 240] on select "Please Select Print Both Sides Print Front Only" at bounding box center [882, 240] width 190 height 28
select select "13abbda7-1d64-4f25-8bb2-c179b224825d"
click at [787, 226] on select "Please Select Print Both Sides Print Front Only" at bounding box center [882, 240] width 190 height 28
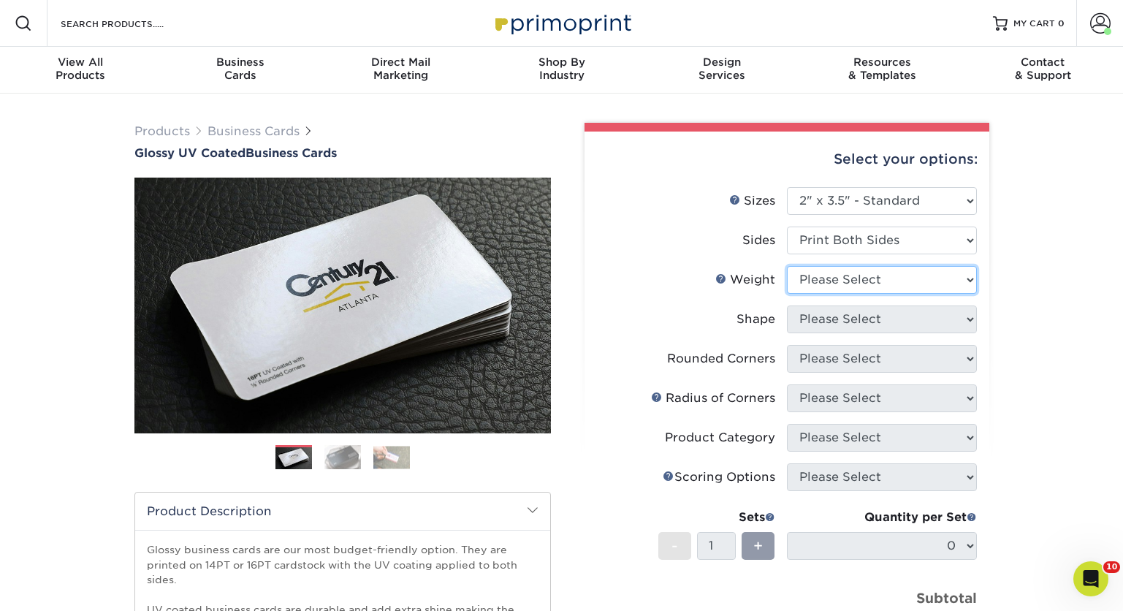
click at [969, 278] on select "Please Select 16PT 14PT" at bounding box center [882, 280] width 190 height 28
select select "14PT"
click at [787, 266] on select "Please Select 16PT 14PT" at bounding box center [882, 280] width 190 height 28
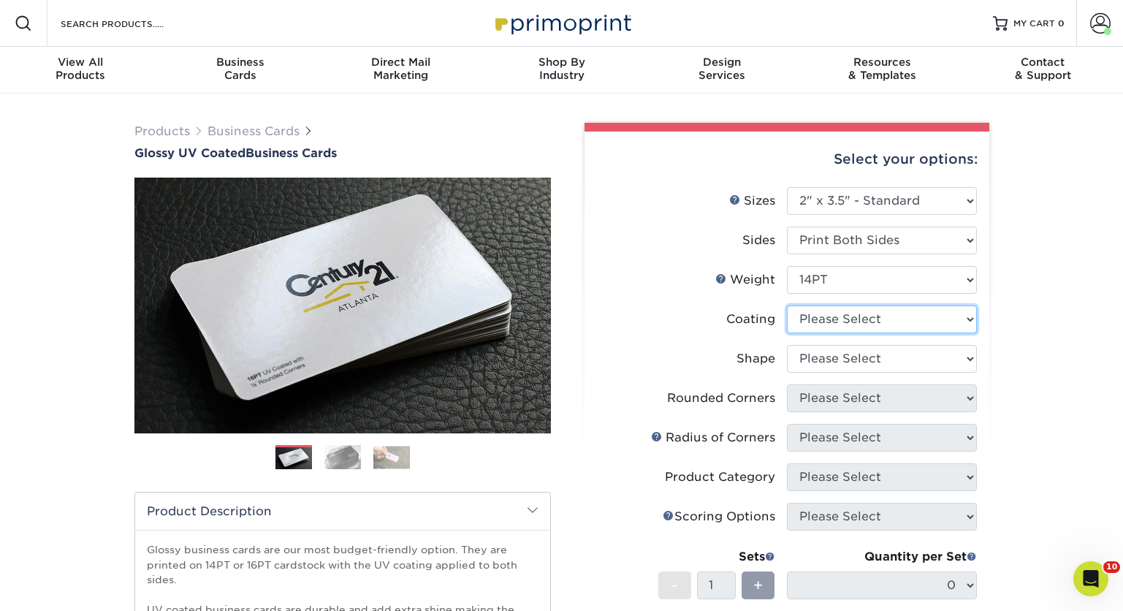
click at [936, 317] on select at bounding box center [882, 319] width 190 height 28
select select "ae367451-b2b8-45df-a344-0f05b6a12993"
click at [787, 305] on select at bounding box center [882, 319] width 190 height 28
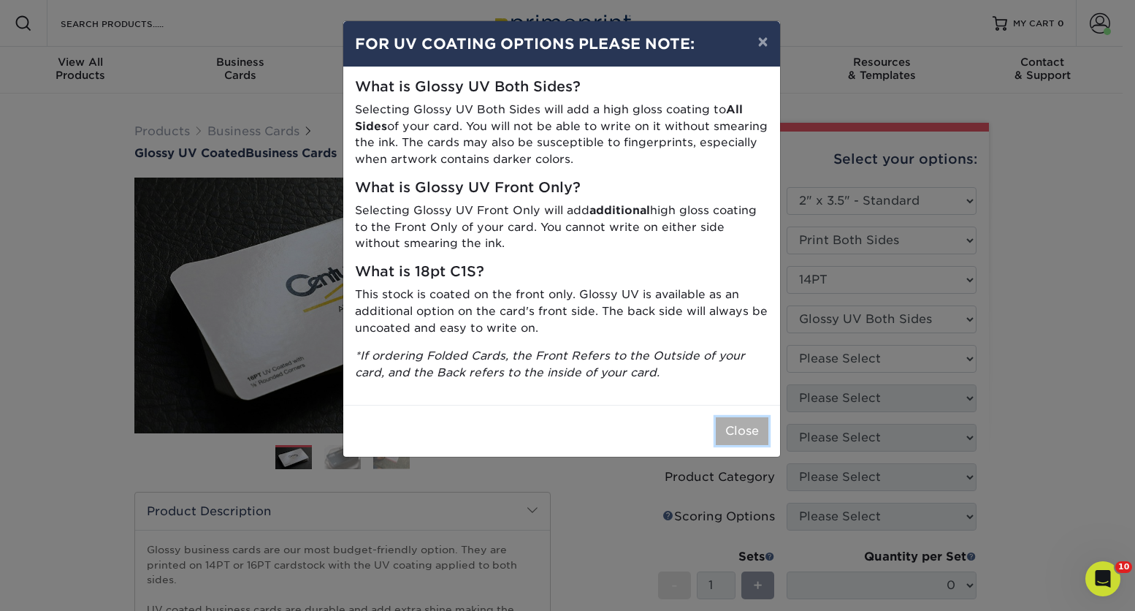
click at [755, 428] on button "Close" at bounding box center [742, 431] width 53 height 28
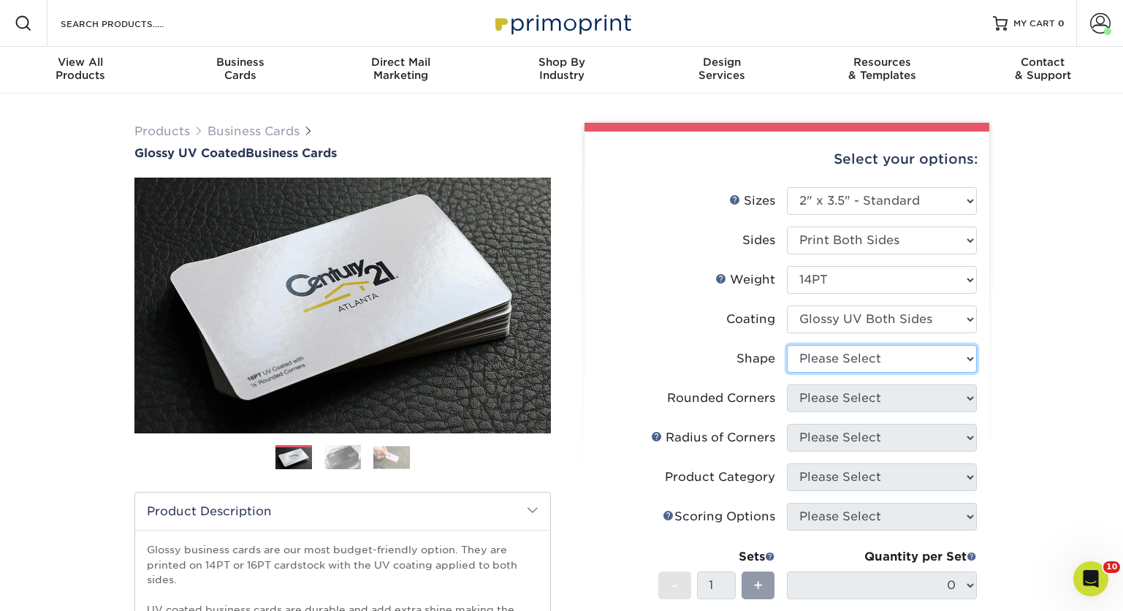
click at [969, 356] on select "Please Select Standard" at bounding box center [882, 359] width 190 height 28
select select "standard"
click at [787, 345] on select "Please Select Standard" at bounding box center [882, 359] width 190 height 28
click at [904, 392] on select "Please Select Yes - Round 2 Corners Yes - Round 4 Corners No" at bounding box center [882, 398] width 190 height 28
select select "0"
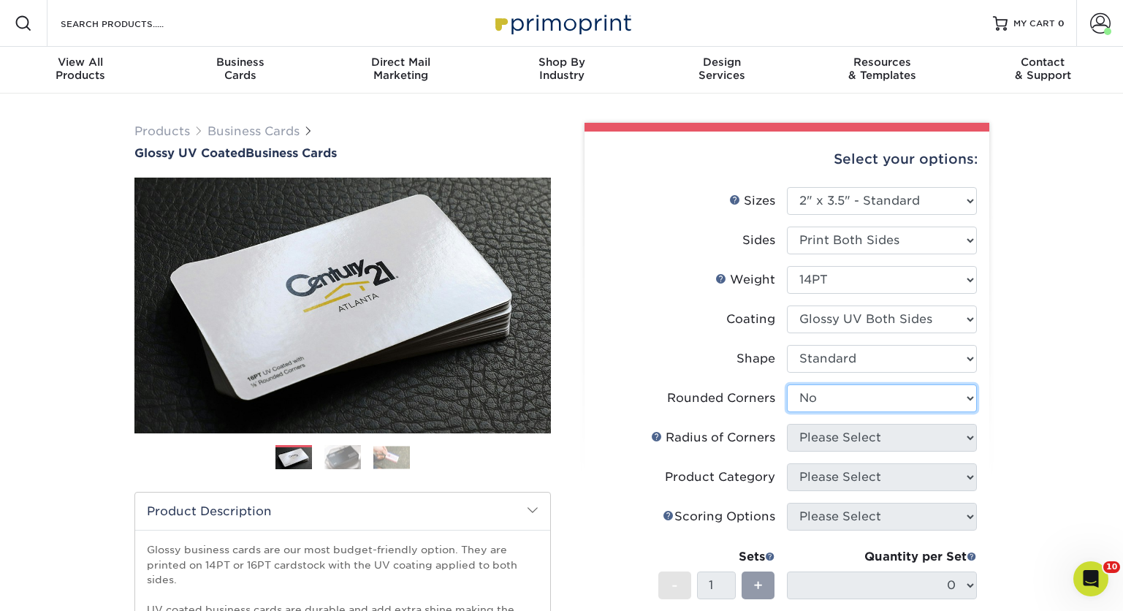
click at [787, 384] on select "Please Select Yes - Round 2 Corners Yes - Round 4 Corners No" at bounding box center [882, 398] width 190 height 28
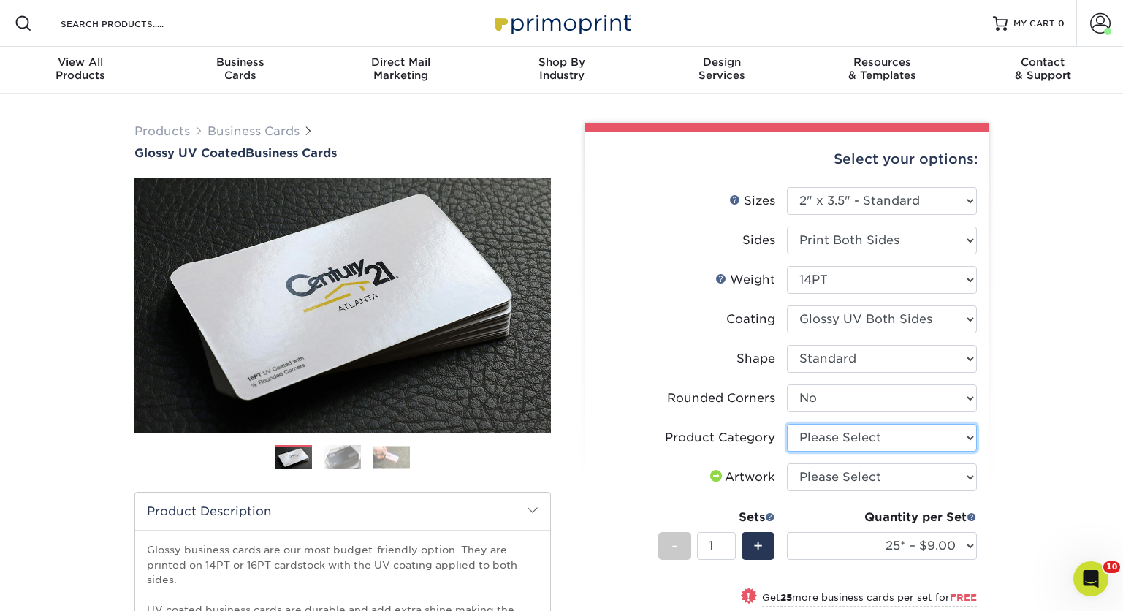
click at [967, 438] on select "Please Select Business Cards" at bounding box center [882, 438] width 190 height 28
select select "3b5148f1-0588-4f88-a218-97bcfdce65c1"
click at [787, 424] on select "Please Select Business Cards" at bounding box center [882, 438] width 190 height 28
click at [940, 473] on select "Please Select I will upload files I need a design - $100" at bounding box center [882, 477] width 190 height 28
select select "upload"
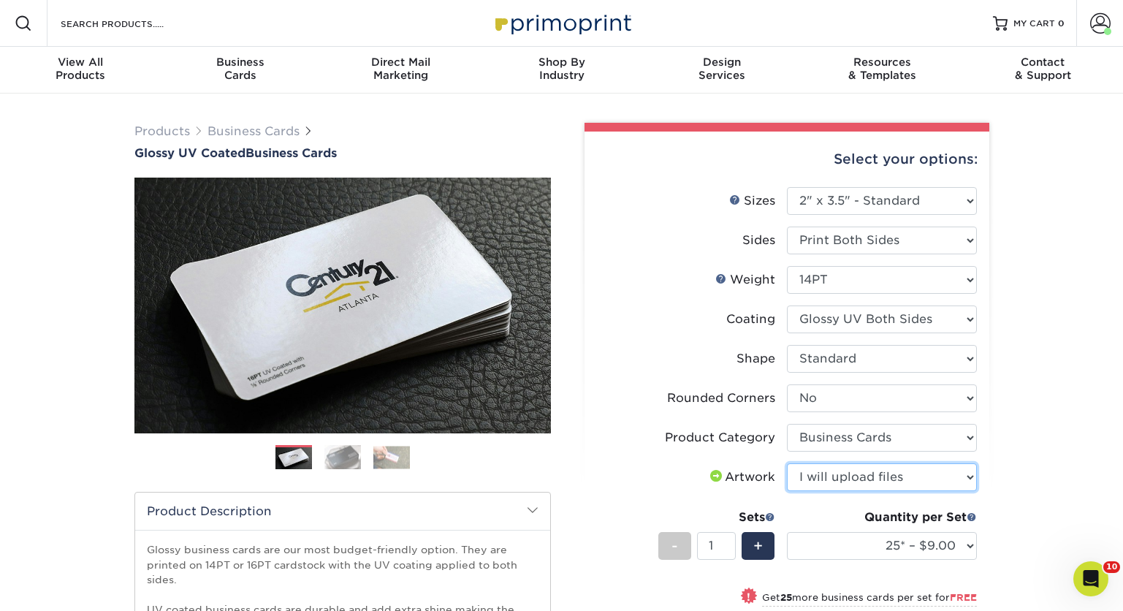
click at [787, 463] on select "Please Select I will upload files I need a design - $100" at bounding box center [882, 477] width 190 height 28
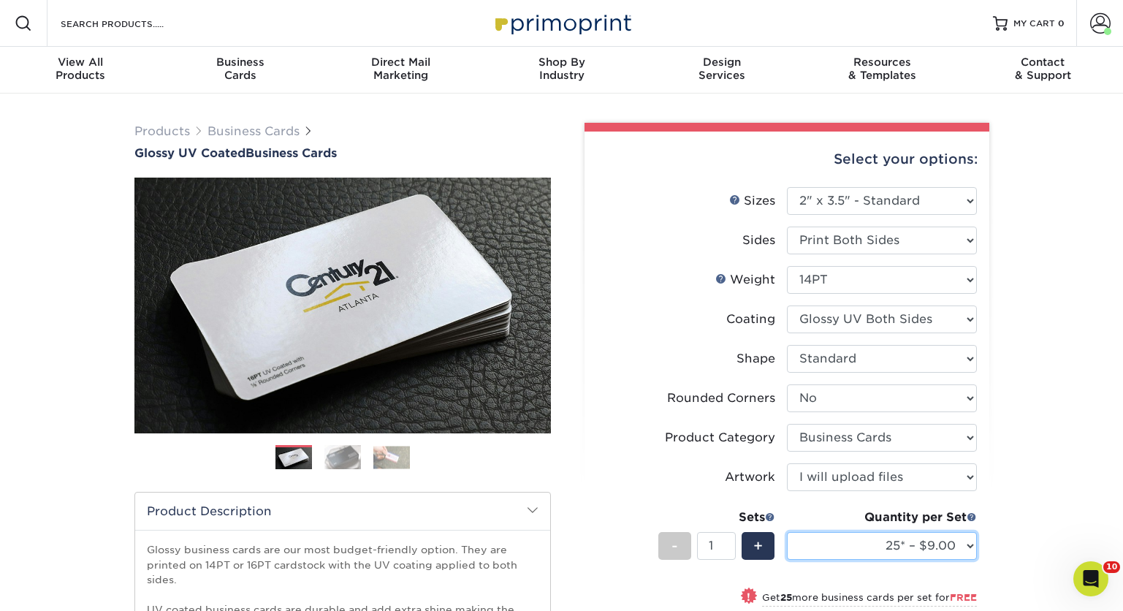
click at [968, 544] on select "25* – $9.00 50* – $9.00 100* – $9.00 250* – $17.00 500 – $33.00 1000 – $42.00 2…" at bounding box center [882, 546] width 190 height 28
select select "500 – $33.00"
click at [787, 532] on select "25* – $9.00 50* – $9.00 100* – $9.00 250* – $17.00 500 – $33.00 1000 – $42.00 2…" at bounding box center [882, 546] width 190 height 28
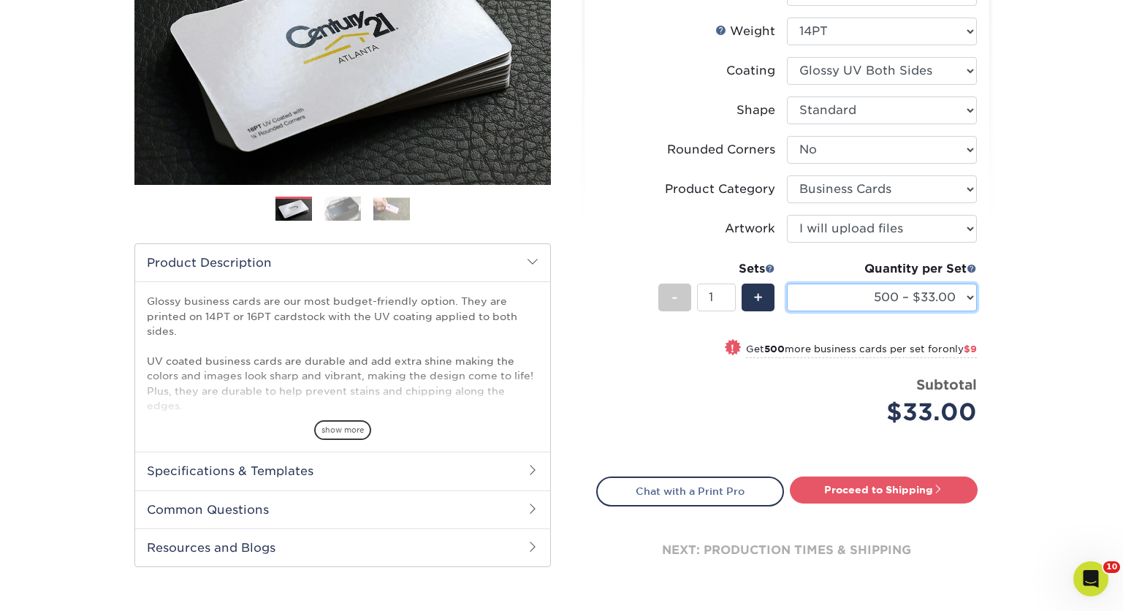
scroll to position [252, 0]
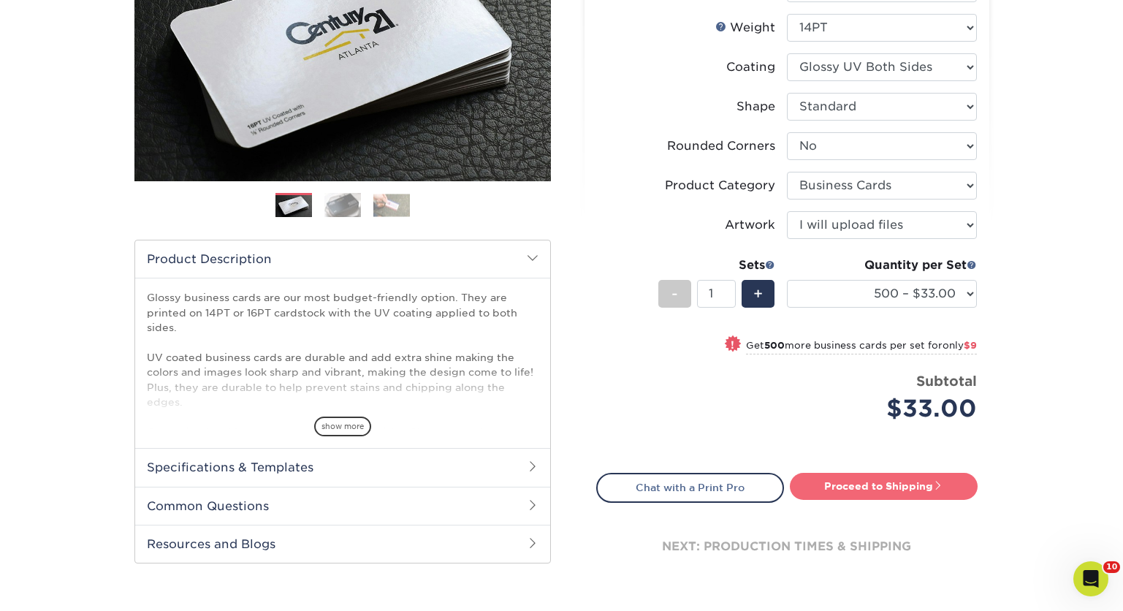
click at [881, 484] on link "Proceed to Shipping" at bounding box center [884, 486] width 188 height 26
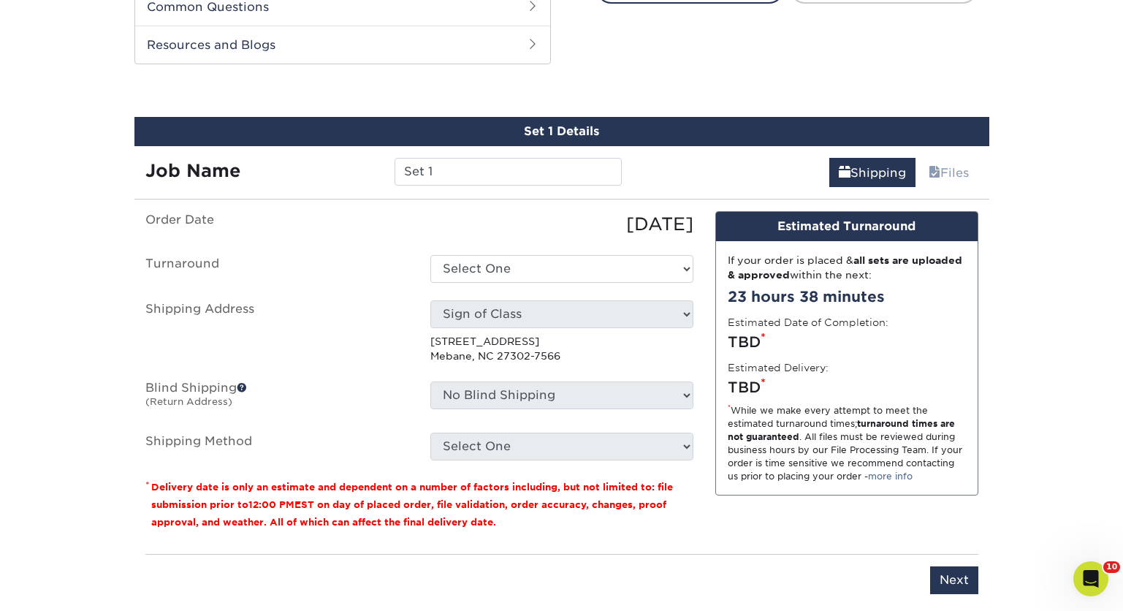
scroll to position [764, 0]
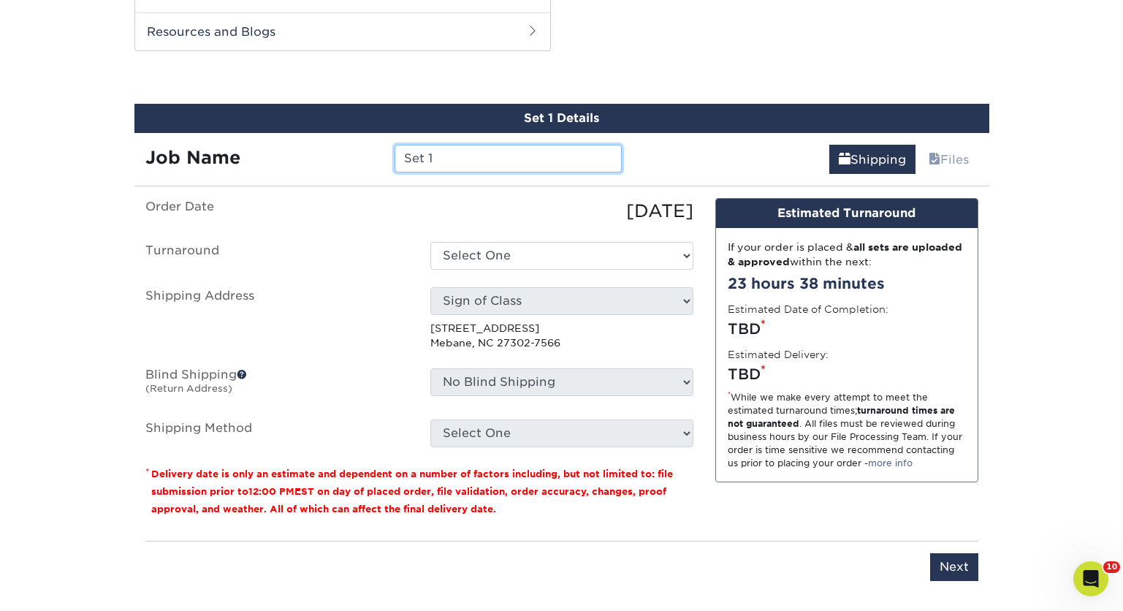
click at [452, 158] on input "Set 1" at bounding box center [508, 159] width 227 height 28
type input "[PERSON_NAME]"
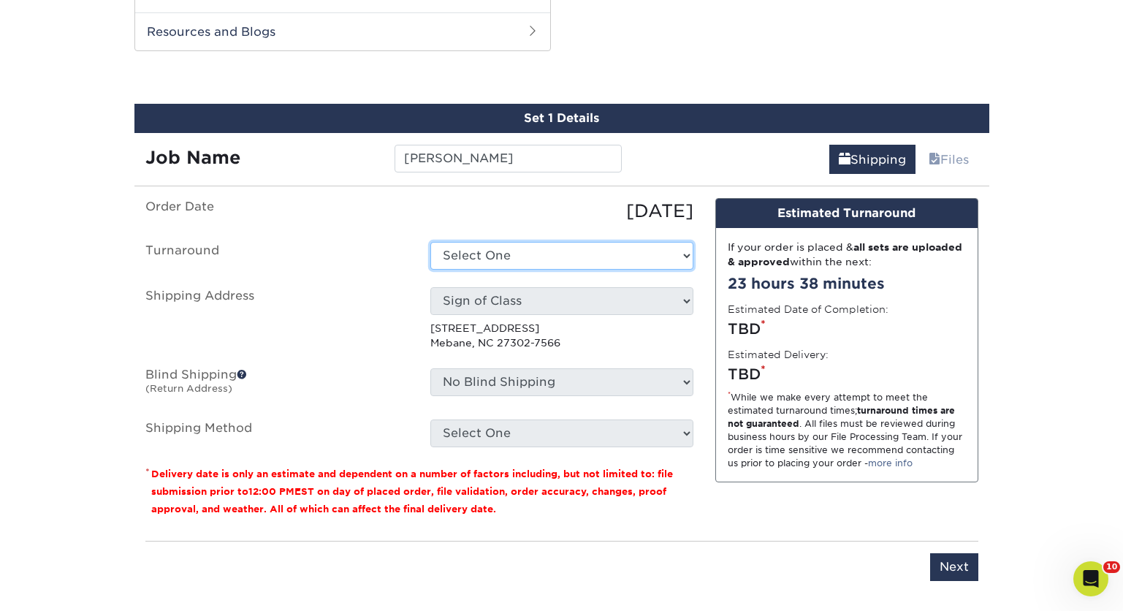
click at [687, 256] on select "Select One 2-4 Business Days 2 Day Next Business Day" at bounding box center [561, 256] width 263 height 28
select select "17ced933-8ee2-4716-9748-db48f0cdea7b"
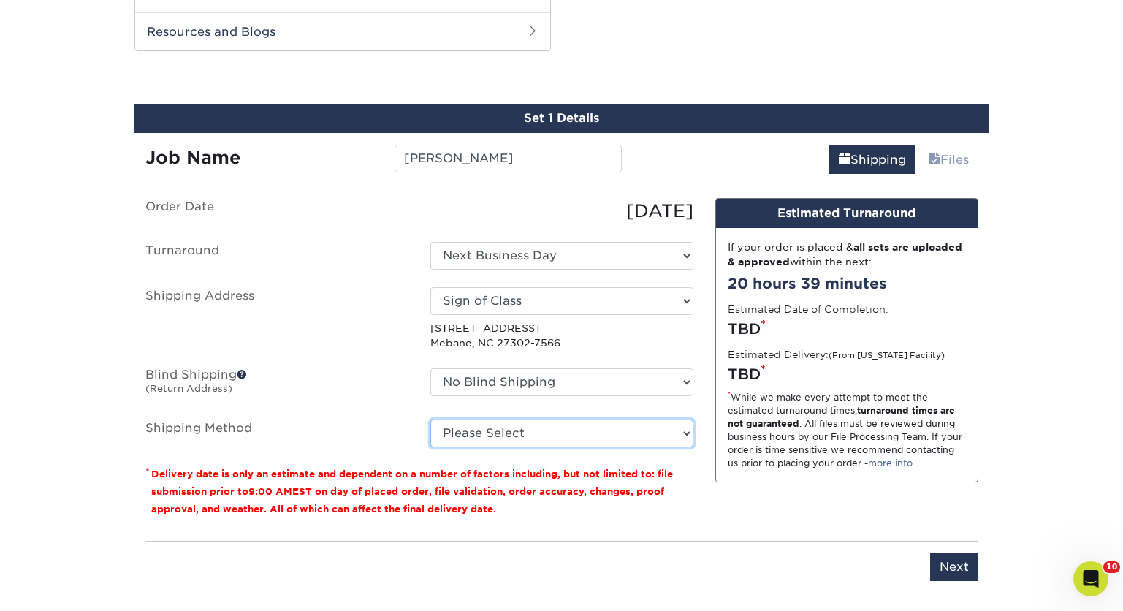
click at [686, 435] on select "Please Select Ground Shipping (+$8.96) 3 Day Shipping Service (+$20.04) 2 Day A…" at bounding box center [561, 433] width 263 height 28
select select "03"
click at [430, 419] on select "Please Select Ground Shipping (+$8.96) 3 Day Shipping Service (+$20.04) 2 Day A…" at bounding box center [561, 433] width 263 height 28
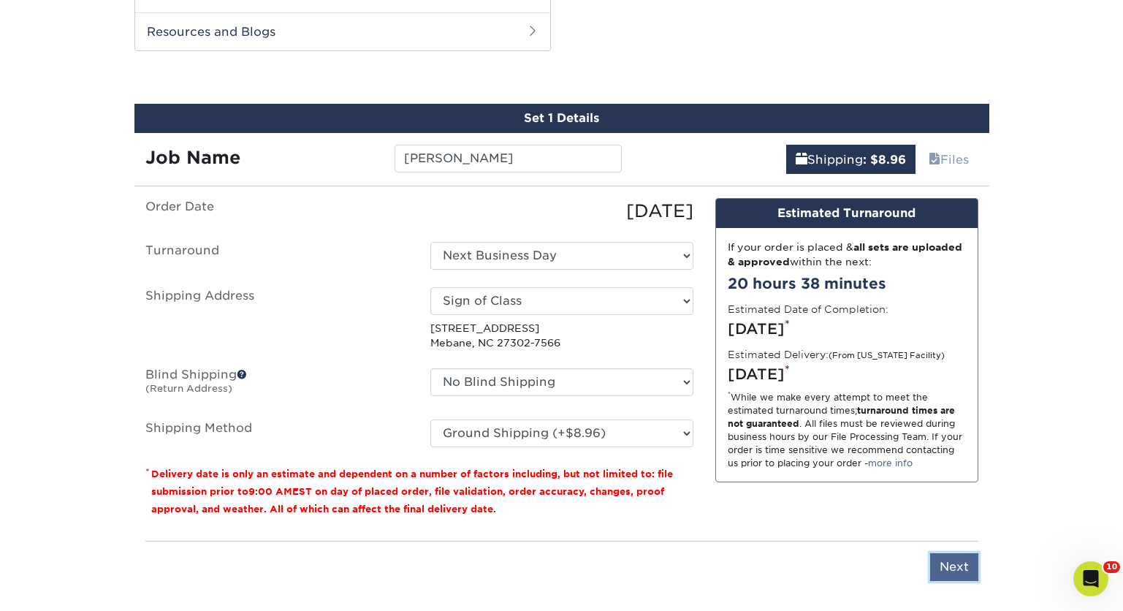
click at [951, 564] on input "Next" at bounding box center [954, 567] width 48 height 28
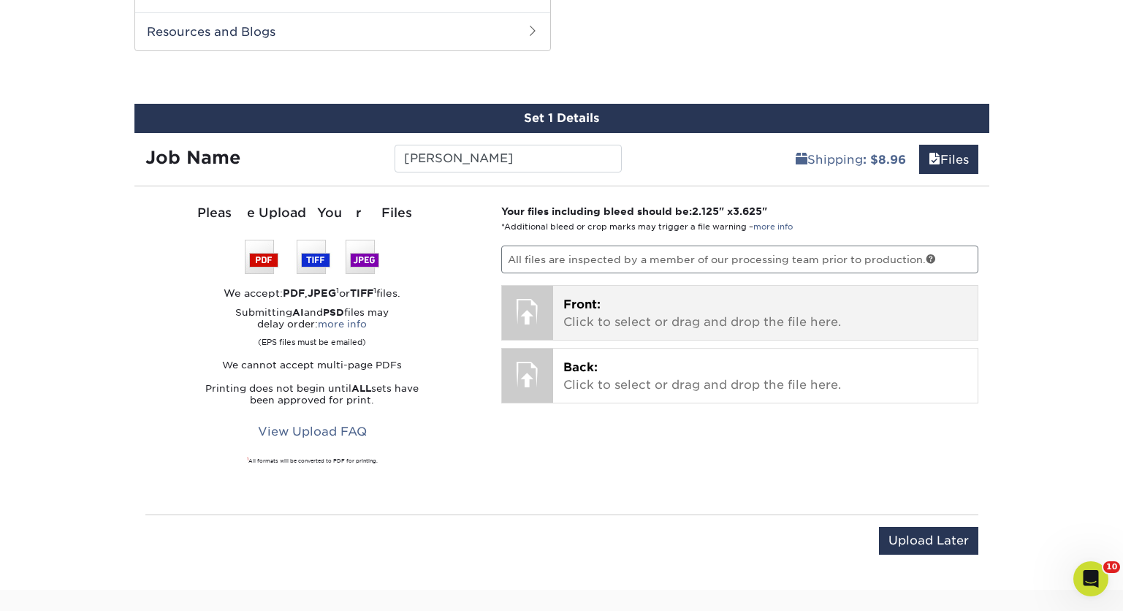
click at [731, 318] on p "Front: Click to select or drag and drop the file here." at bounding box center [765, 313] width 404 height 35
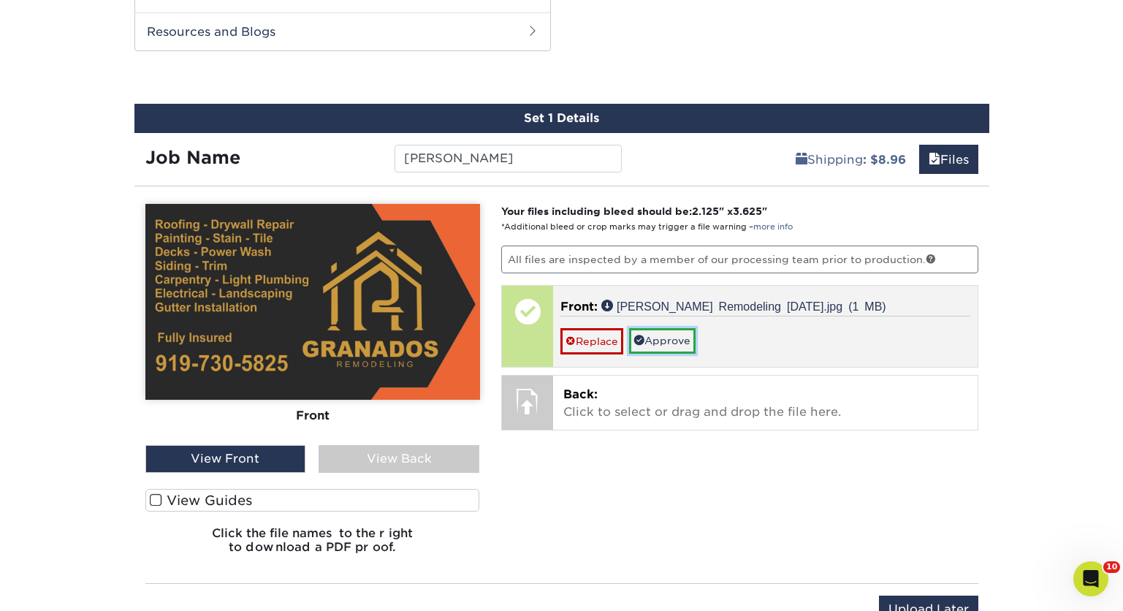
click at [666, 338] on link "Approve" at bounding box center [662, 340] width 66 height 25
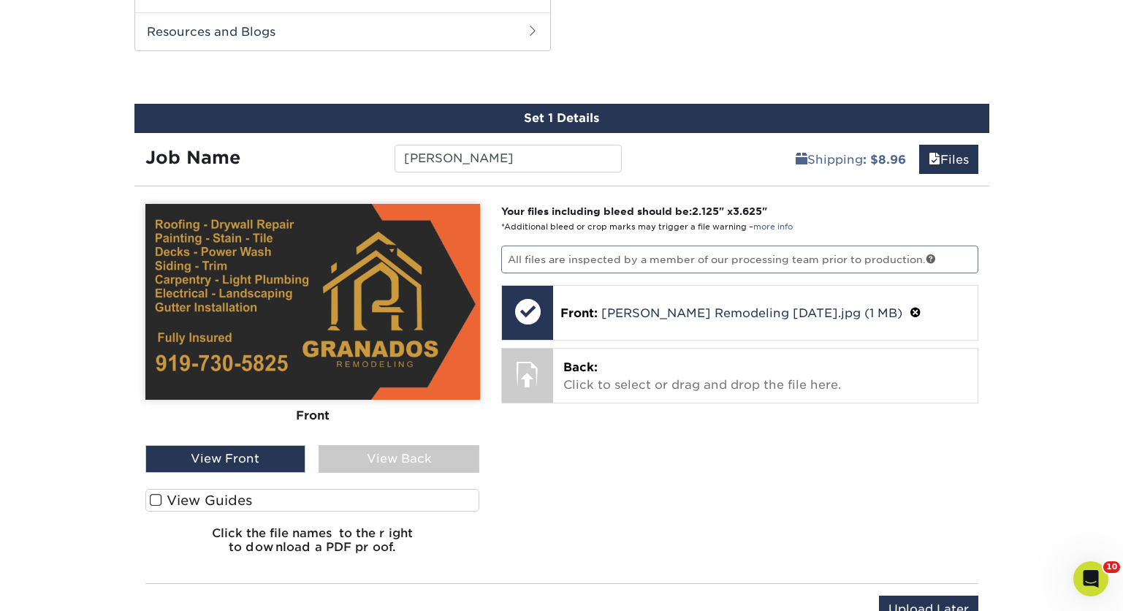
click at [383, 462] on div "View Back" at bounding box center [399, 459] width 161 height 28
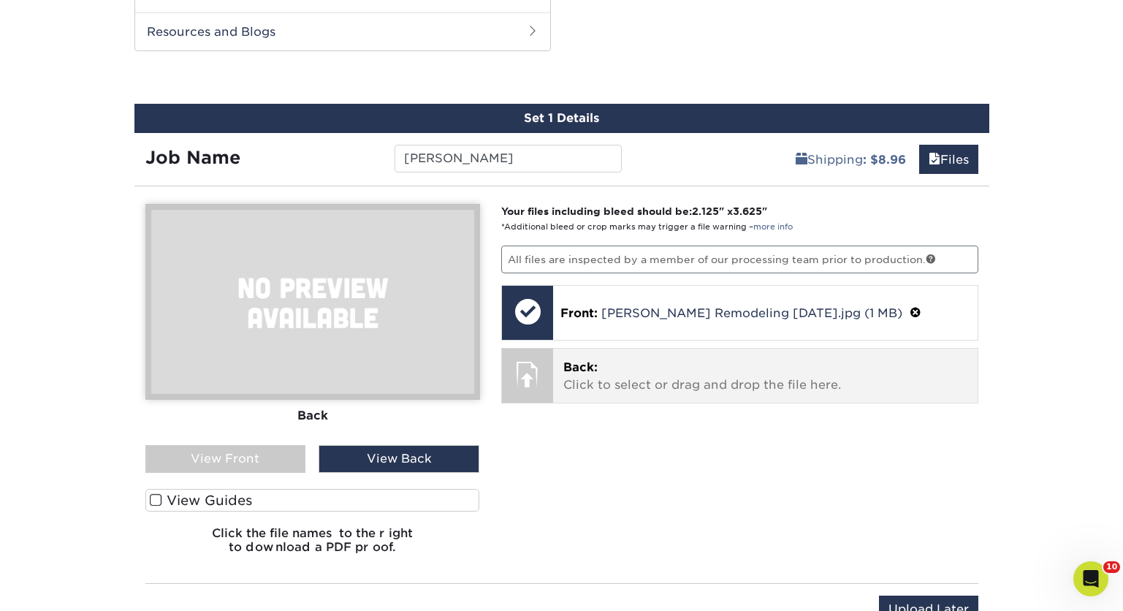
click at [603, 360] on p "Back: Click to select or drag and drop the file here." at bounding box center [765, 376] width 404 height 35
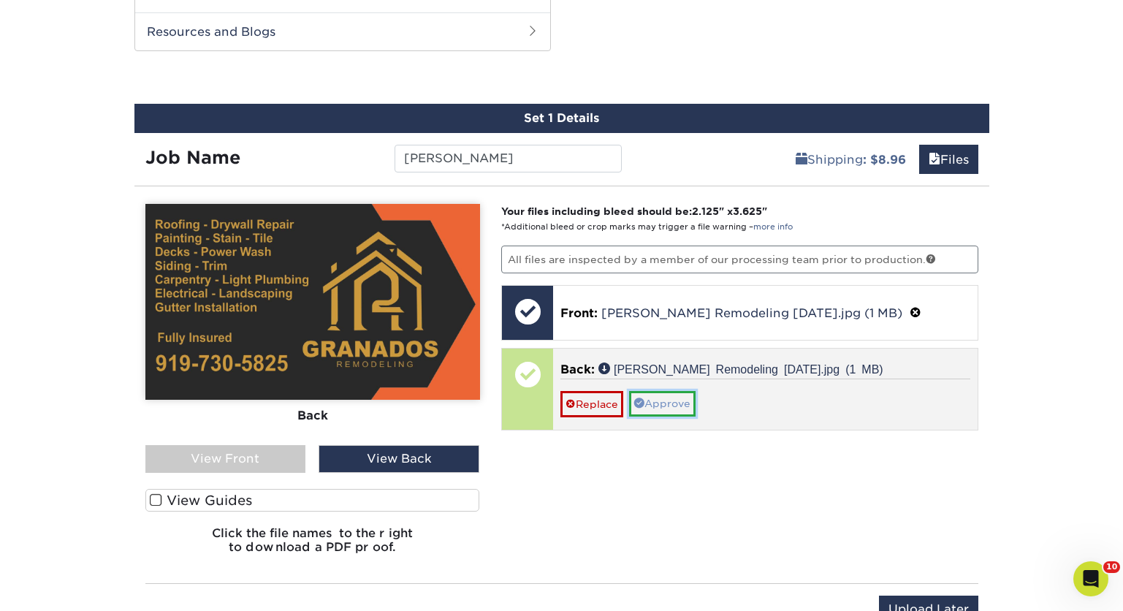
click at [677, 402] on link "Approve" at bounding box center [662, 403] width 66 height 25
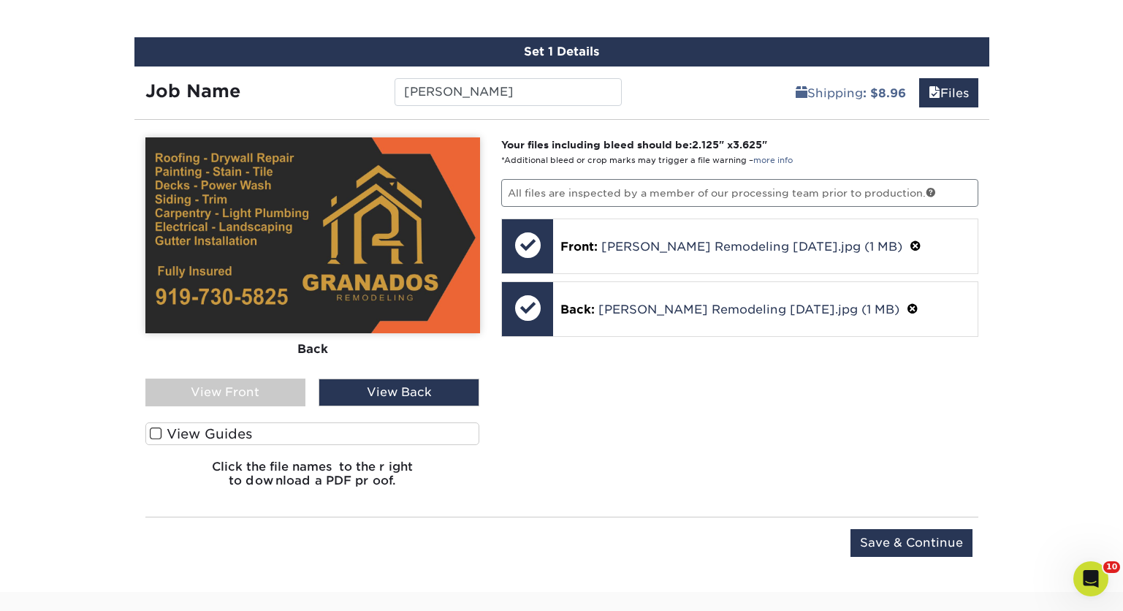
scroll to position [837, 0]
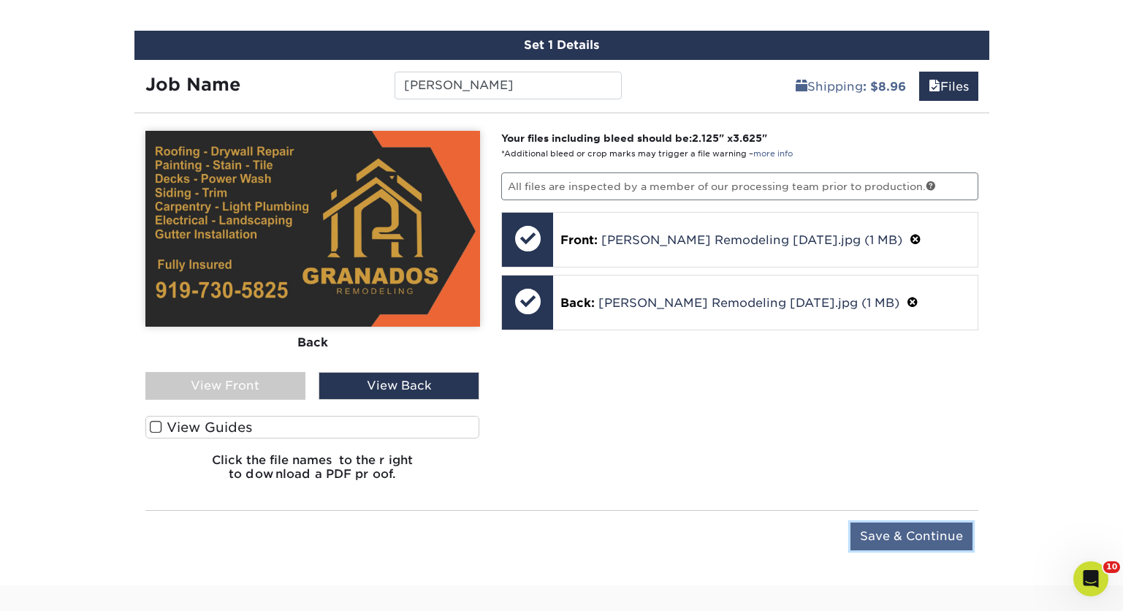
click at [912, 533] on input "Save & Continue" at bounding box center [911, 536] width 122 height 28
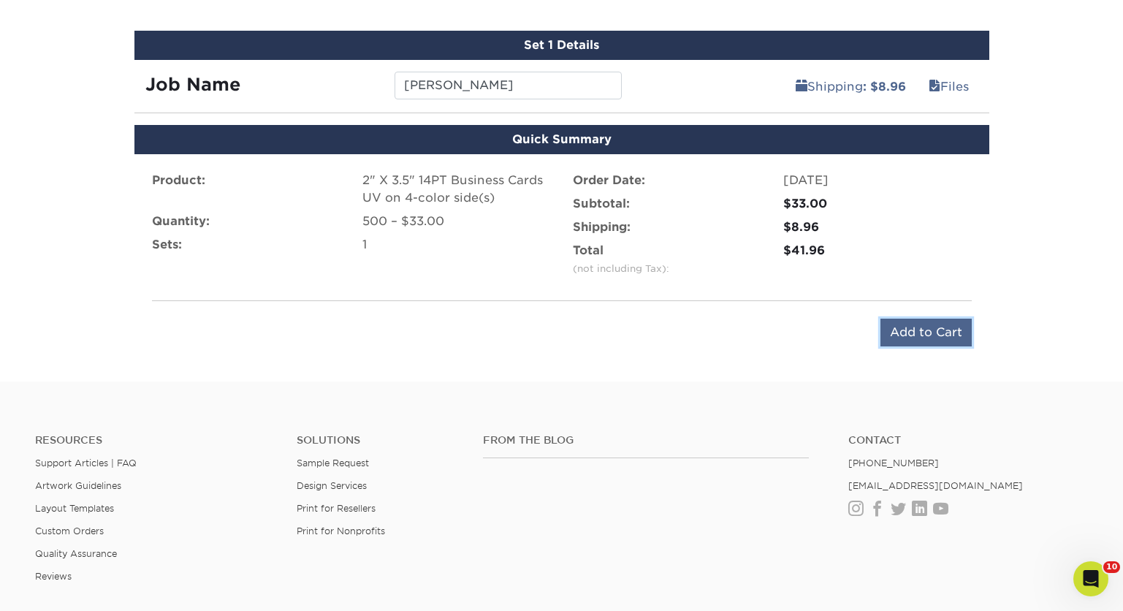
click at [907, 332] on input "Add to Cart" at bounding box center [925, 333] width 91 height 28
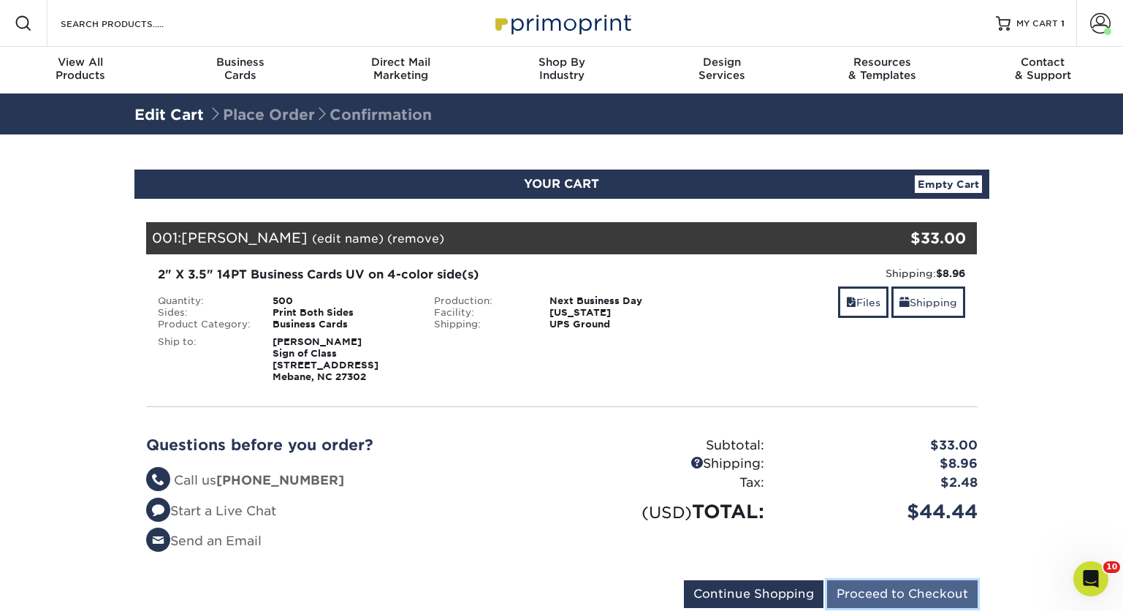
click at [896, 593] on input "Proceed to Checkout" at bounding box center [902, 594] width 151 height 28
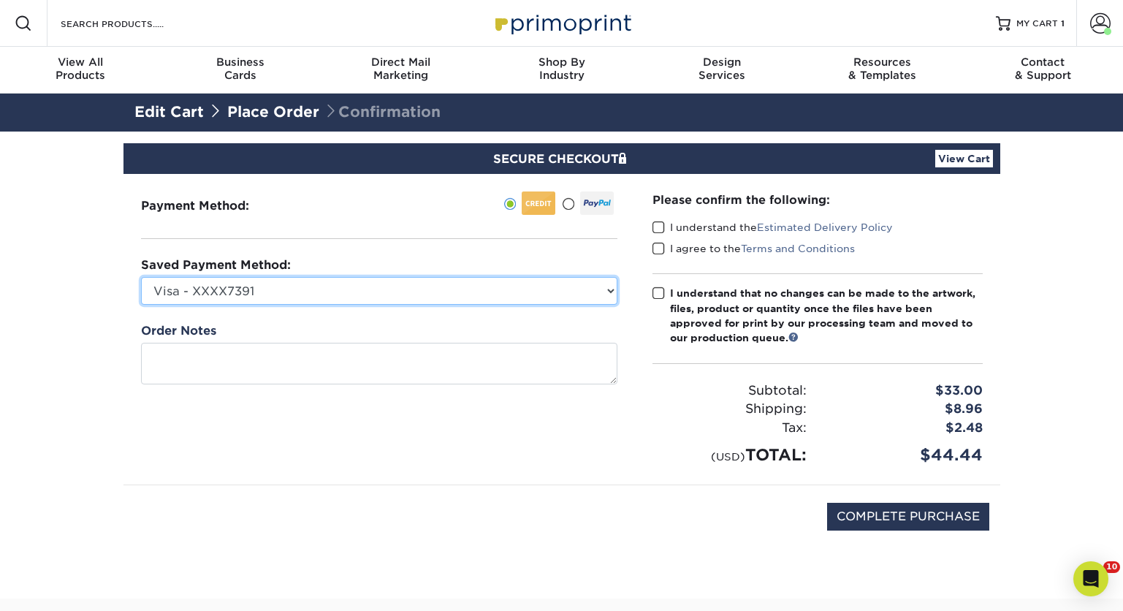
click at [610, 290] on select "Visa - XXXX7391 Visa - XXXX4679 Visa - XXXX3331 Visa - XXXX6087 New Credit Card" at bounding box center [379, 291] width 476 height 28
select select "71823"
click at [141, 277] on select "Visa - XXXX7391 Visa - XXXX4679 Visa - XXXX3331 Visa - XXXX6087 New Credit Card" at bounding box center [379, 291] width 476 height 28
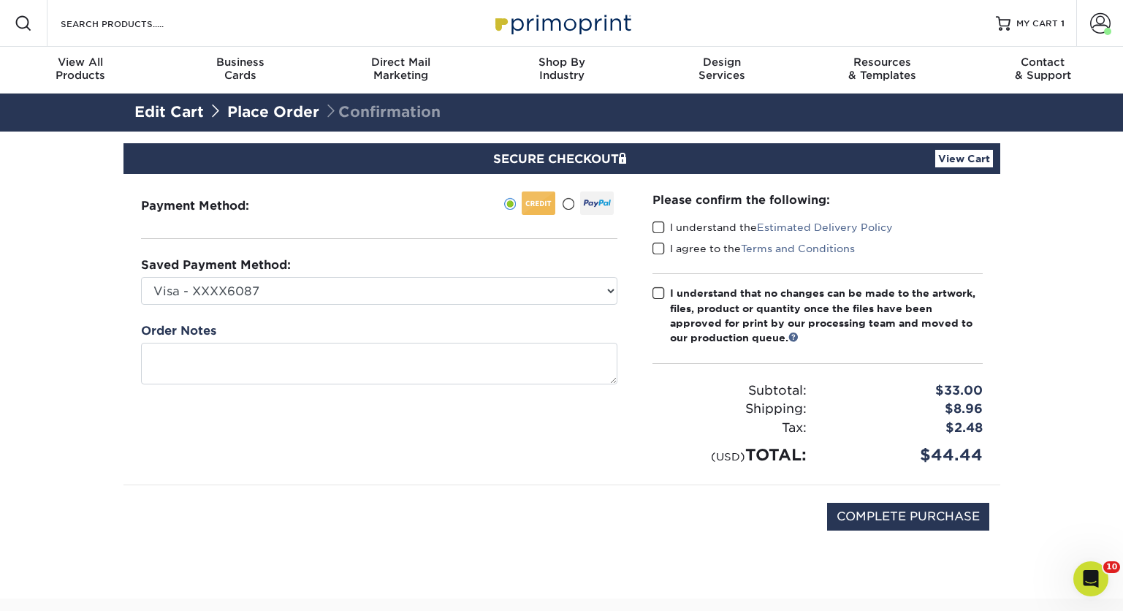
click at [656, 228] on span at bounding box center [658, 228] width 12 height 14
click at [0, 0] on input "I understand the Estimated Delivery Policy" at bounding box center [0, 0] width 0 height 0
click at [653, 245] on span at bounding box center [658, 249] width 12 height 14
click at [0, 0] on input "I agree to the Terms and Conditions" at bounding box center [0, 0] width 0 height 0
click at [660, 289] on span at bounding box center [658, 293] width 12 height 14
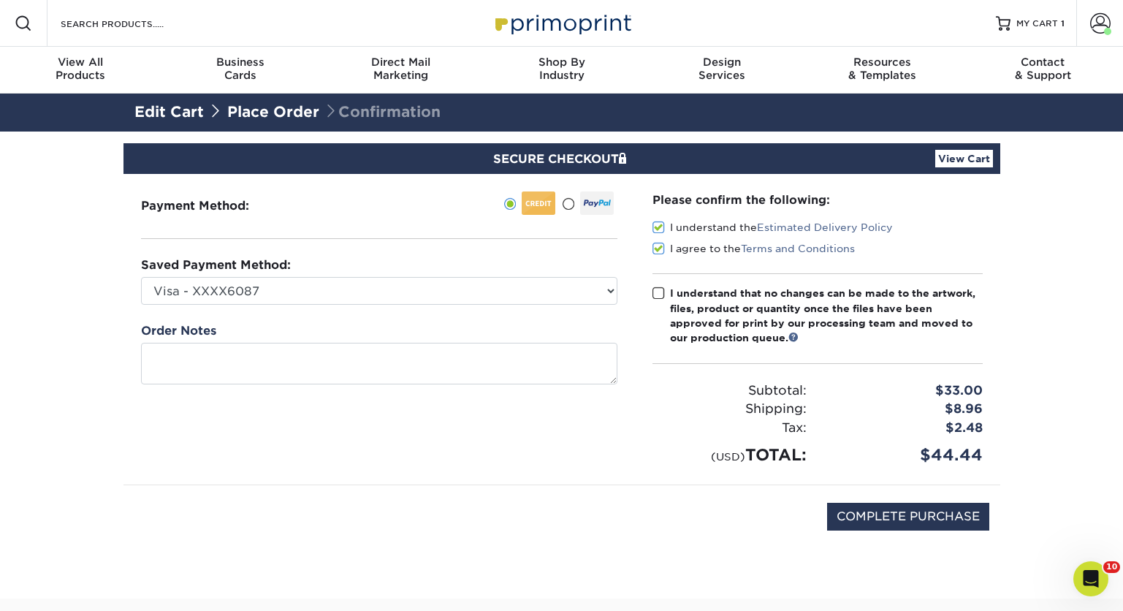
click at [0, 0] on input "I understand that no changes can be made to the artwork, files, product or quan…" at bounding box center [0, 0] width 0 height 0
click at [918, 514] on input "COMPLETE PURCHASE" at bounding box center [908, 517] width 162 height 28
type input "PROCESSING, PLEASE WAIT..."
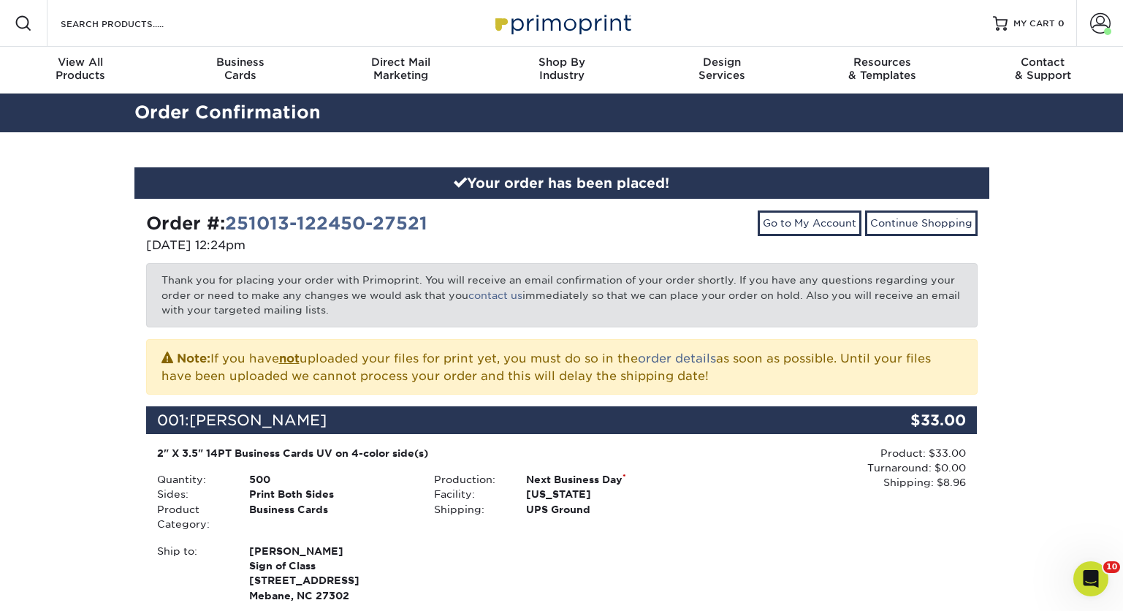
click at [1056, 293] on div "Your order has been placed! Order #: 251013-122450-27521 [DATE] 12:24pm Go to M…" at bounding box center [561, 503] width 1123 height 743
